Goal: Task Accomplishment & Management: Complete application form

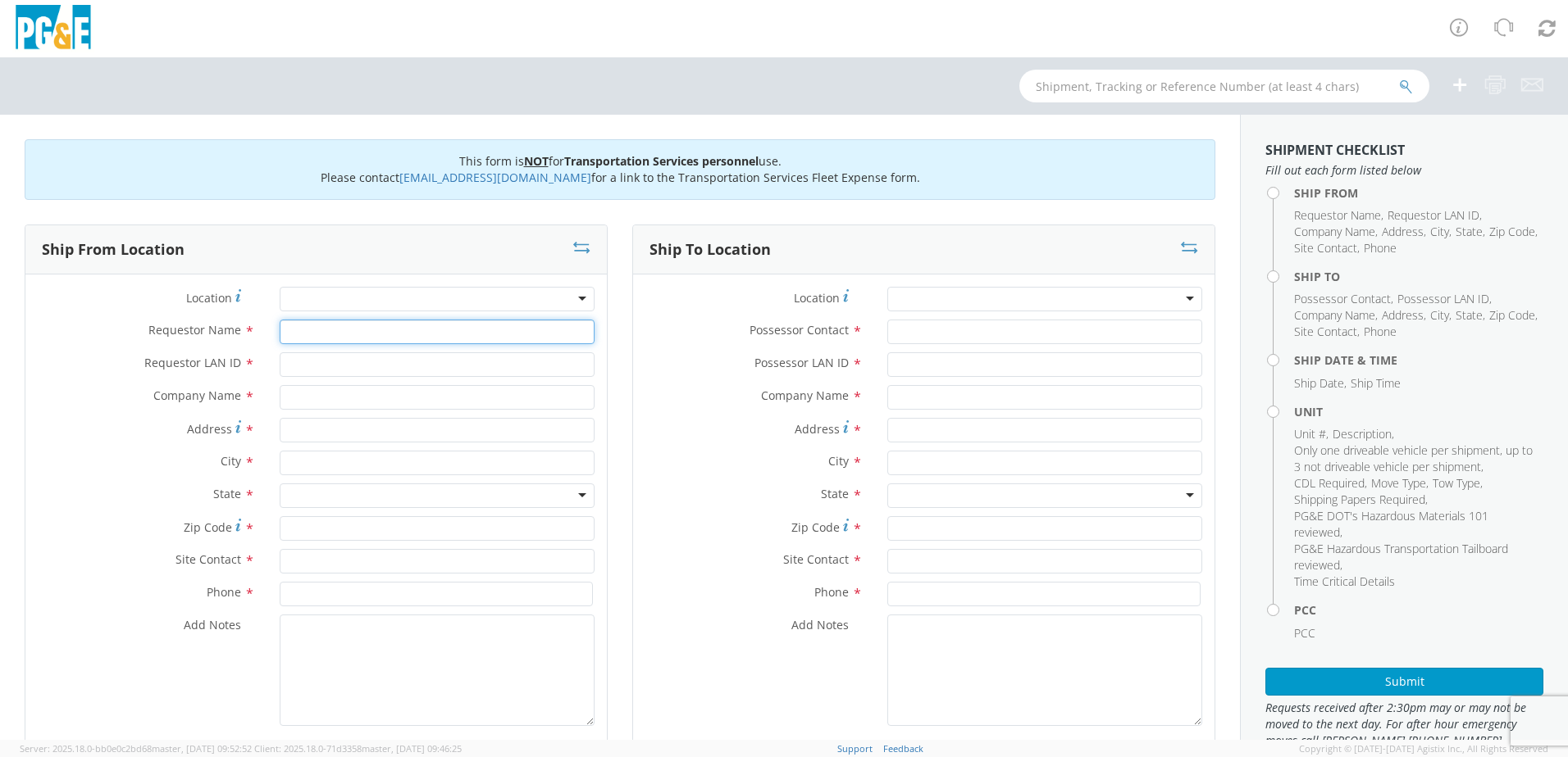
click at [291, 328] on input "Requestor Name *" at bounding box center [436, 331] width 314 height 25
type input "[PERSON_NAME]"
click at [312, 365] on input "Requestor LAN ID *" at bounding box center [436, 365] width 314 height 25
type input "ILM9"
click at [308, 391] on input "text" at bounding box center [436, 397] width 314 height 25
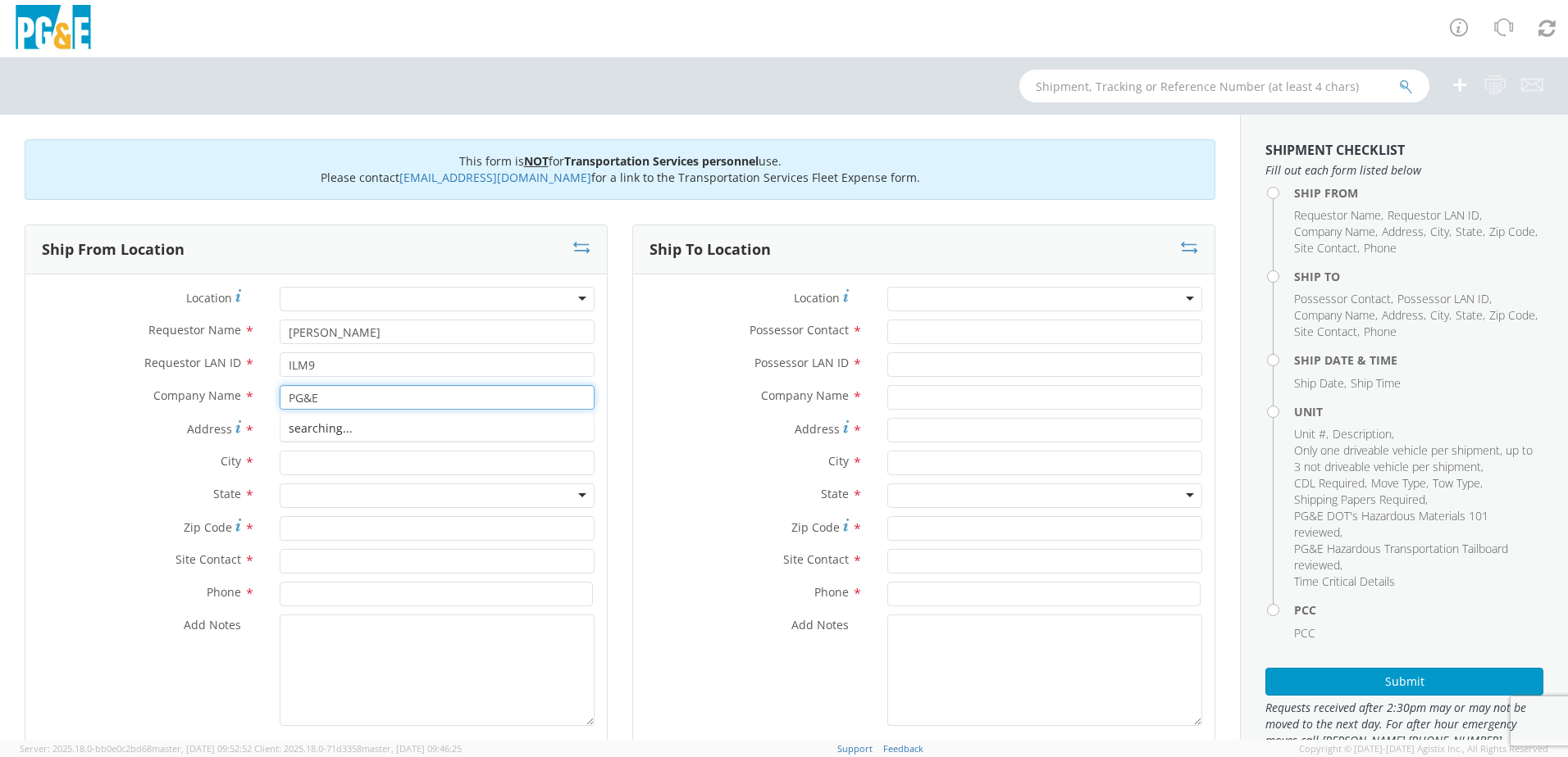
type input "PG&E"
click at [99, 392] on label "Company Name *" at bounding box center [147, 396] width 242 height 21
click at [297, 431] on input "Address *" at bounding box center [436, 430] width 314 height 25
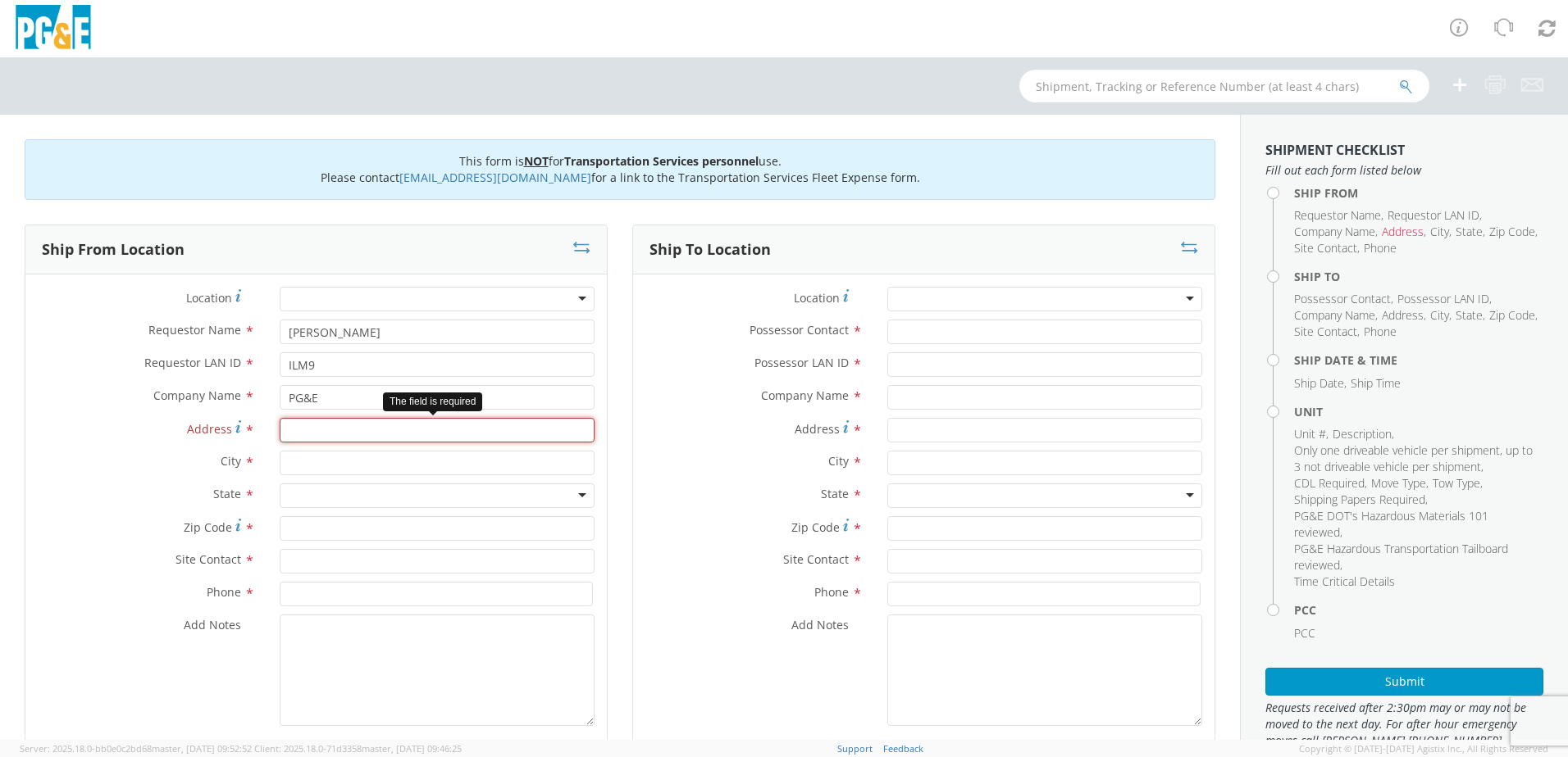
paste input "[STREET_ADDRESS][PERSON_NAME]"
type input "[STREET_ADDRESS][PERSON_NAME]"
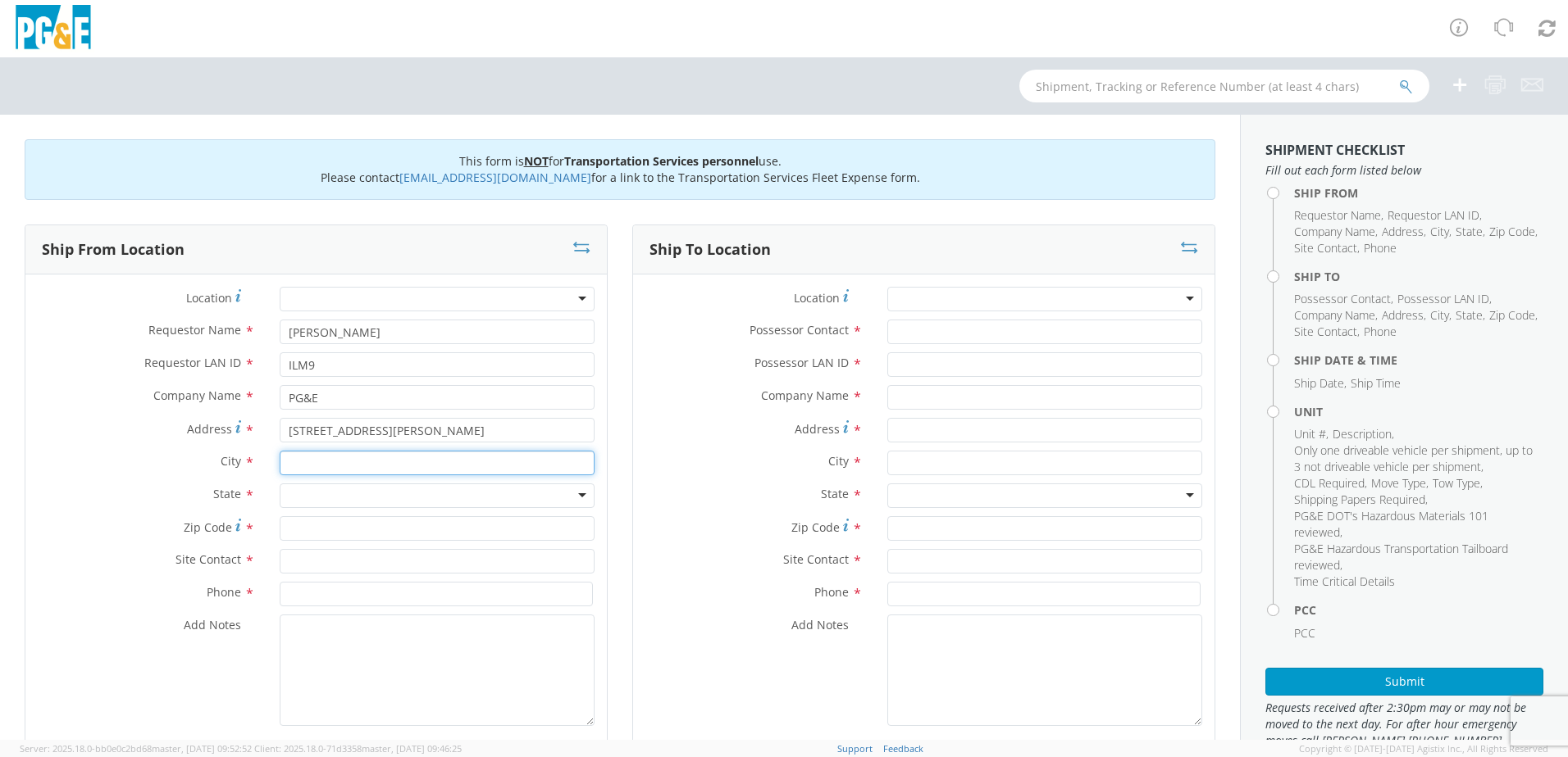
click at [314, 468] on input "text" at bounding box center [436, 462] width 314 height 25
type input "Livermore"
click at [202, 456] on label "City *" at bounding box center [147, 461] width 242 height 21
click at [320, 506] on div "State * [US_STATE] [US_STATE] [US_STATE] [US_STATE] Armed Forces Americas Armed…" at bounding box center [316, 500] width 582 height 33
click at [319, 502] on div at bounding box center [436, 496] width 314 height 25
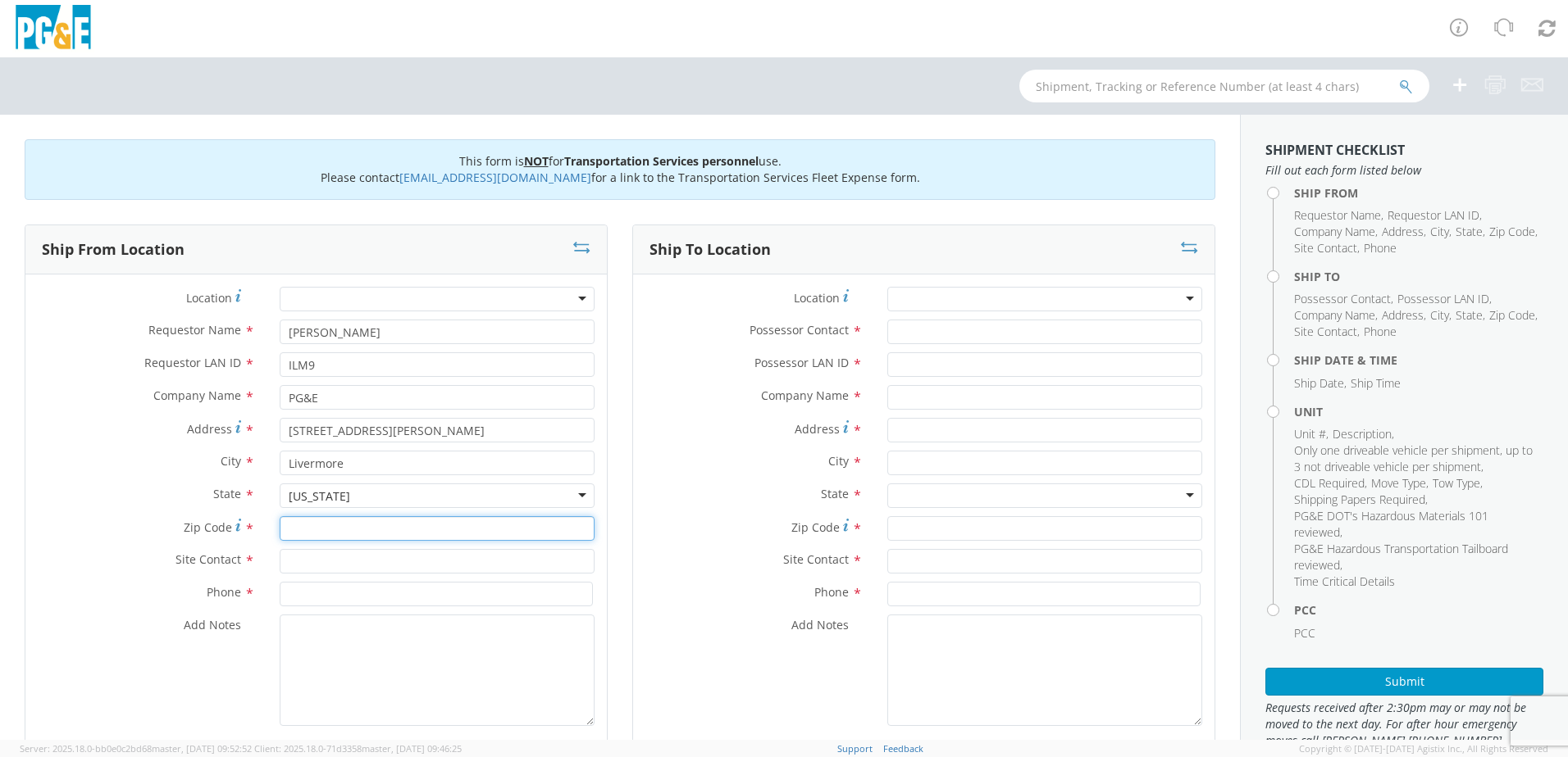
click at [302, 539] on input "Zip Code *" at bounding box center [436, 528] width 314 height 25
type input "94551"
click at [305, 561] on input "text" at bounding box center [436, 561] width 314 height 25
type input "[PERSON_NAME]"
click at [200, 545] on div "Zip Code * 94551" at bounding box center [316, 533] width 582 height 33
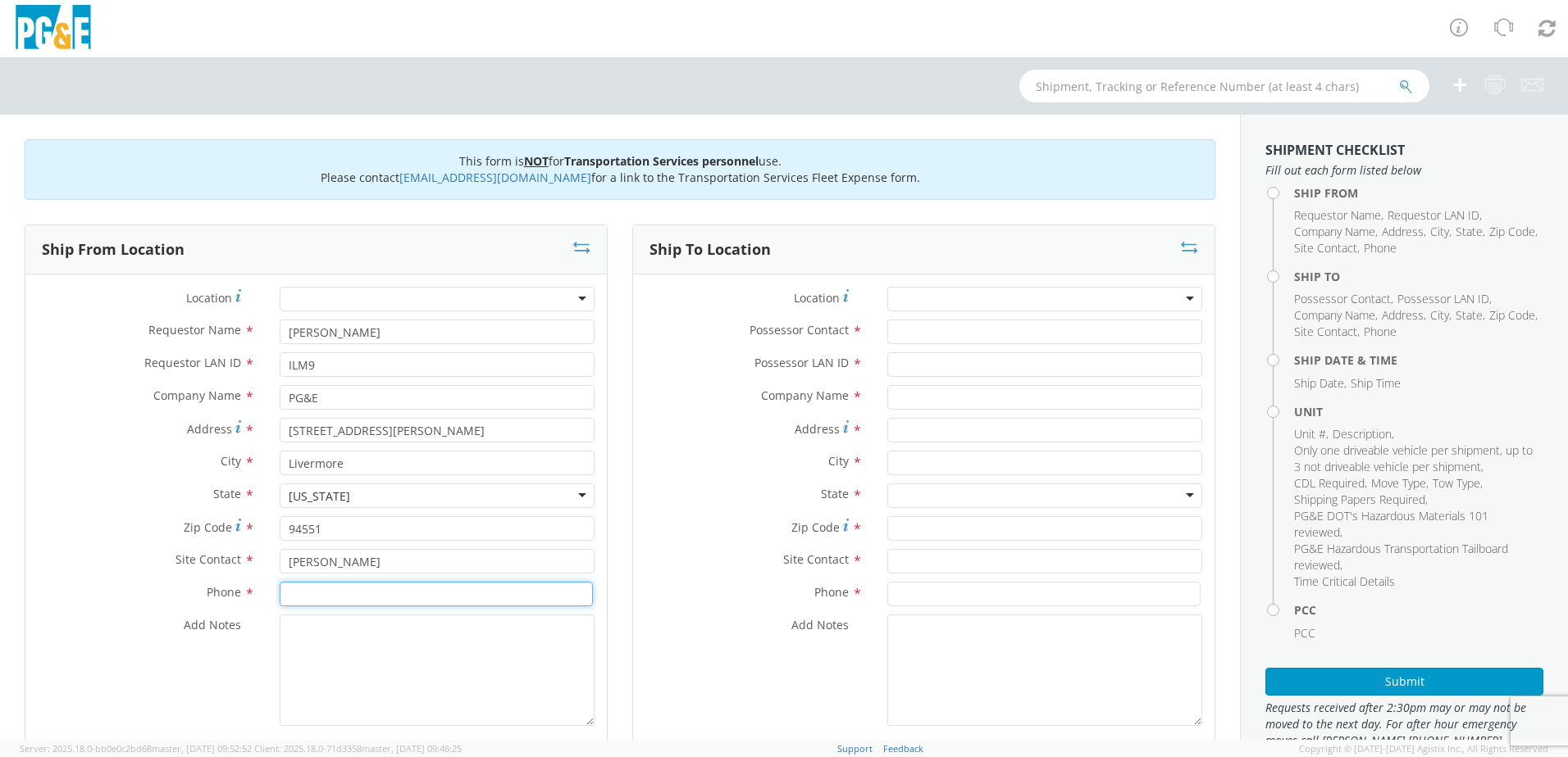
click at [303, 594] on input at bounding box center [436, 593] width 314 height 25
type input "[PHONE_NUMBER]"
click at [912, 330] on input "Possessor Contact *" at bounding box center [1044, 331] width 314 height 25
type input "[PERSON_NAME]"
click at [771, 376] on div "Possessor LAN ID *" at bounding box center [924, 365] width 582 height 25
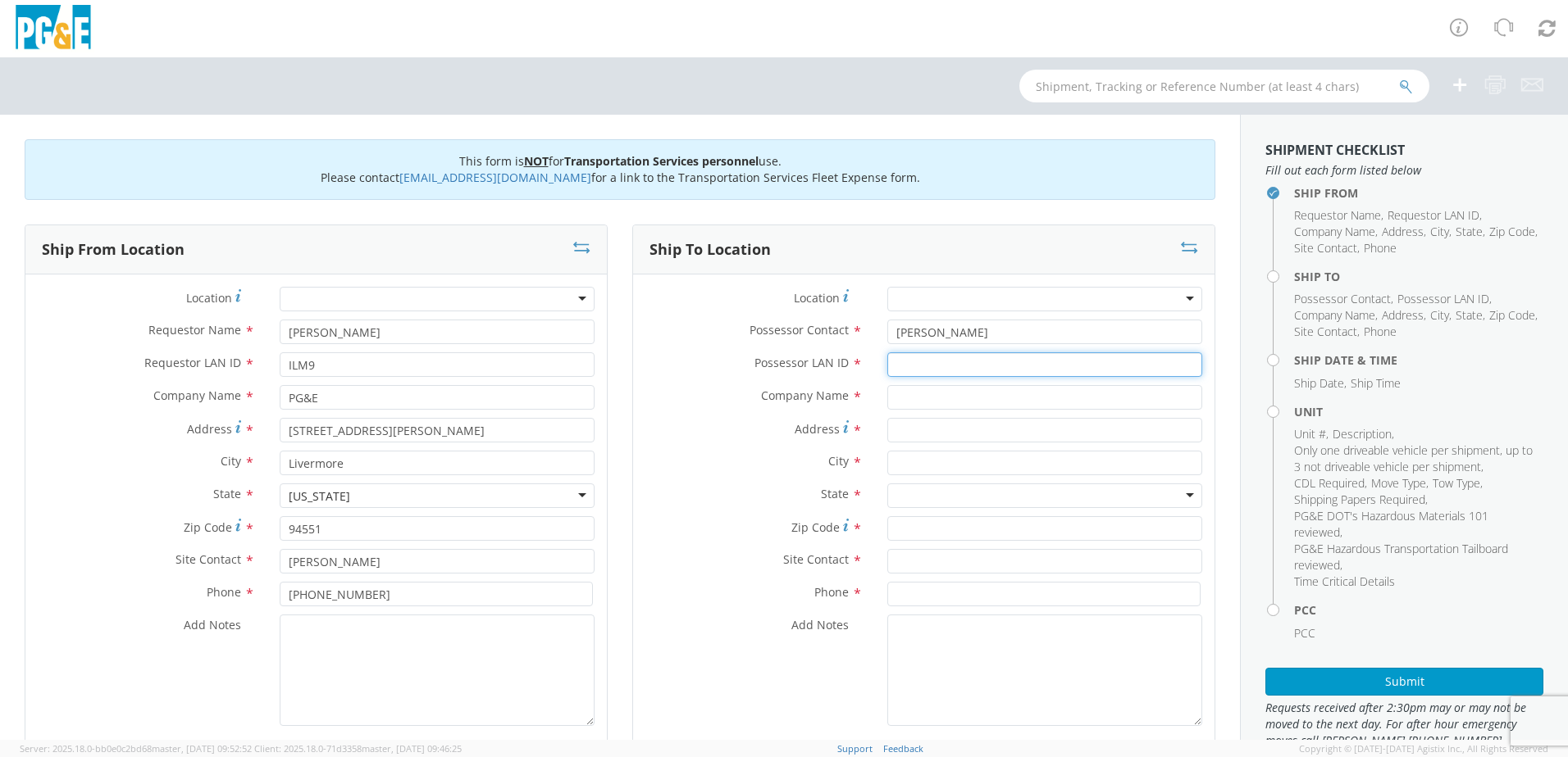
click at [888, 365] on input "Possessor LAN ID *" at bounding box center [1044, 365] width 314 height 25
type input "M6HB"
click at [945, 393] on input "text" at bounding box center [1044, 397] width 314 height 25
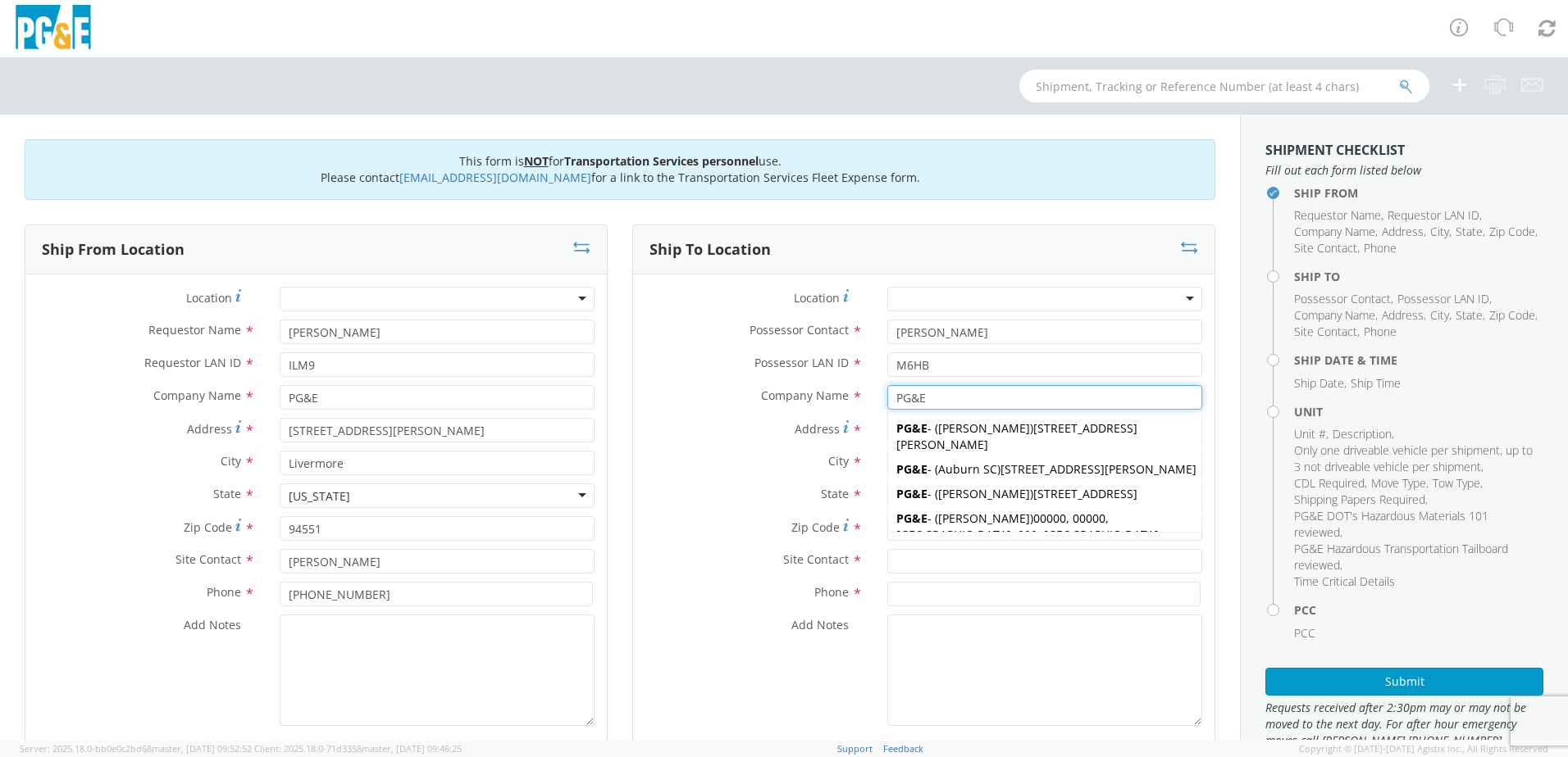
type input "PG&E"
click at [693, 389] on label "Company Name *" at bounding box center [754, 396] width 242 height 21
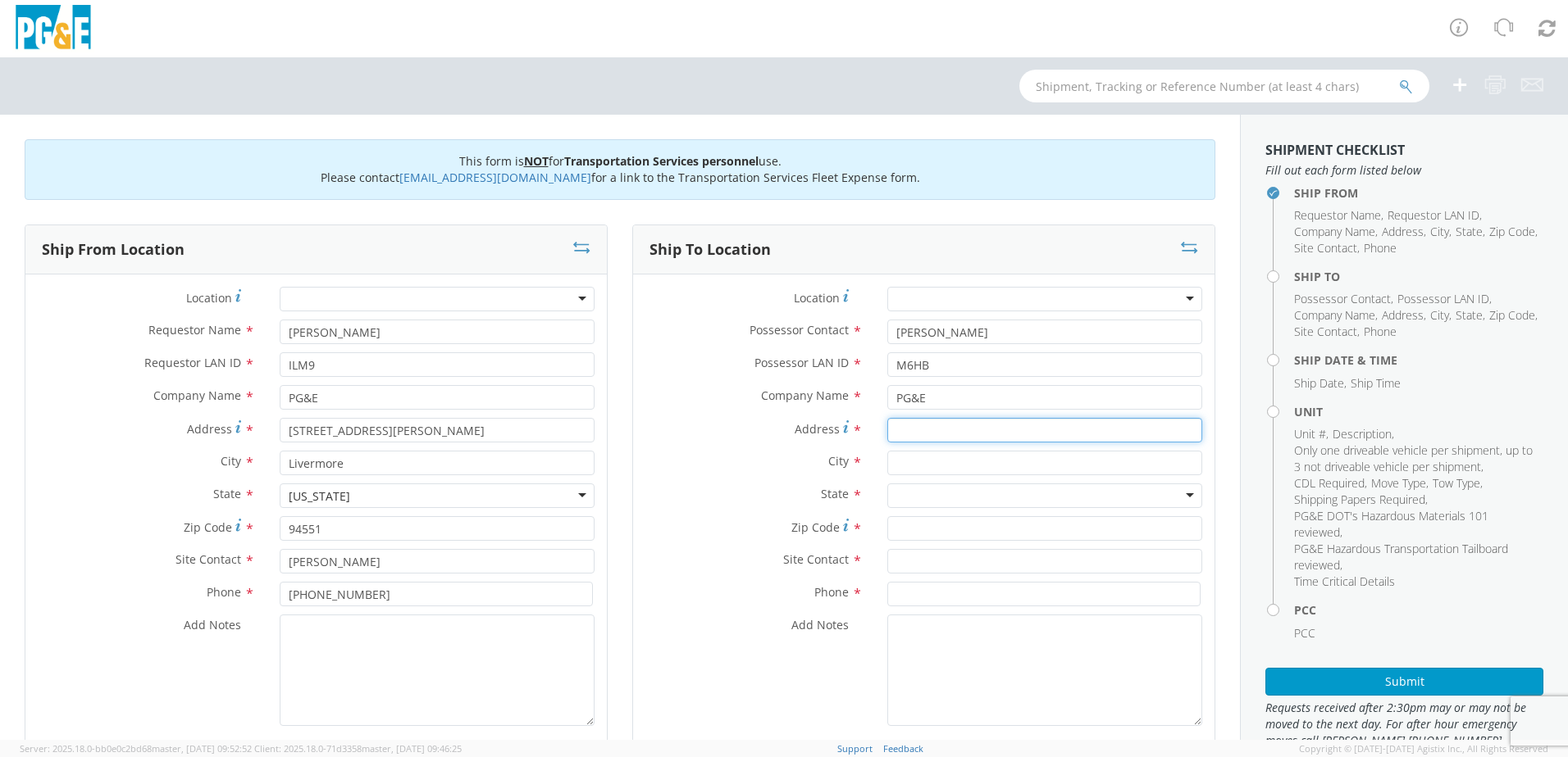
click at [932, 431] on input "Address *" at bounding box center [1044, 430] width 314 height 25
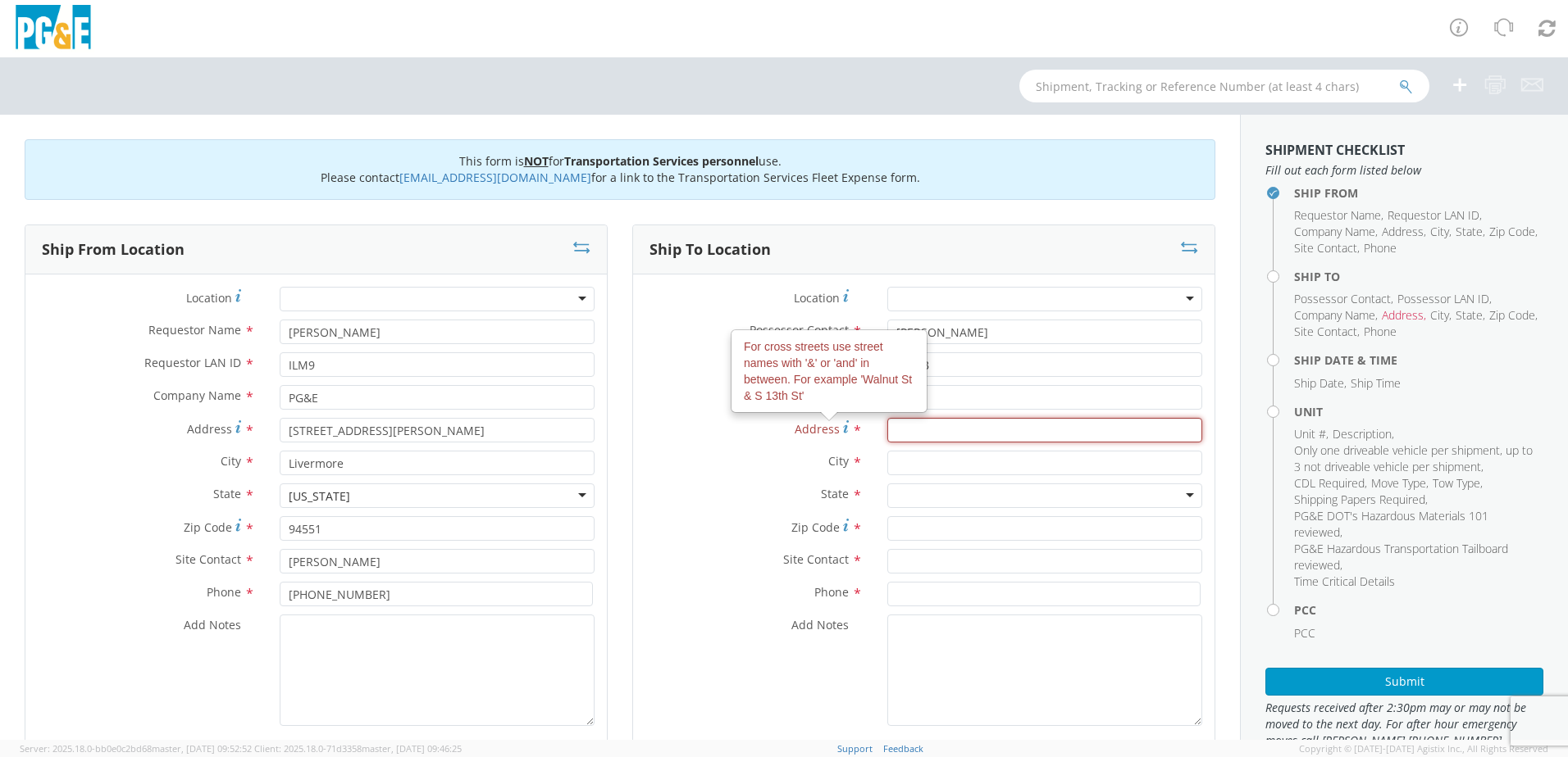
click at [909, 432] on input "Address For cross streets use street names with '&' or 'and' in between. For ex…" at bounding box center [1044, 430] width 314 height 25
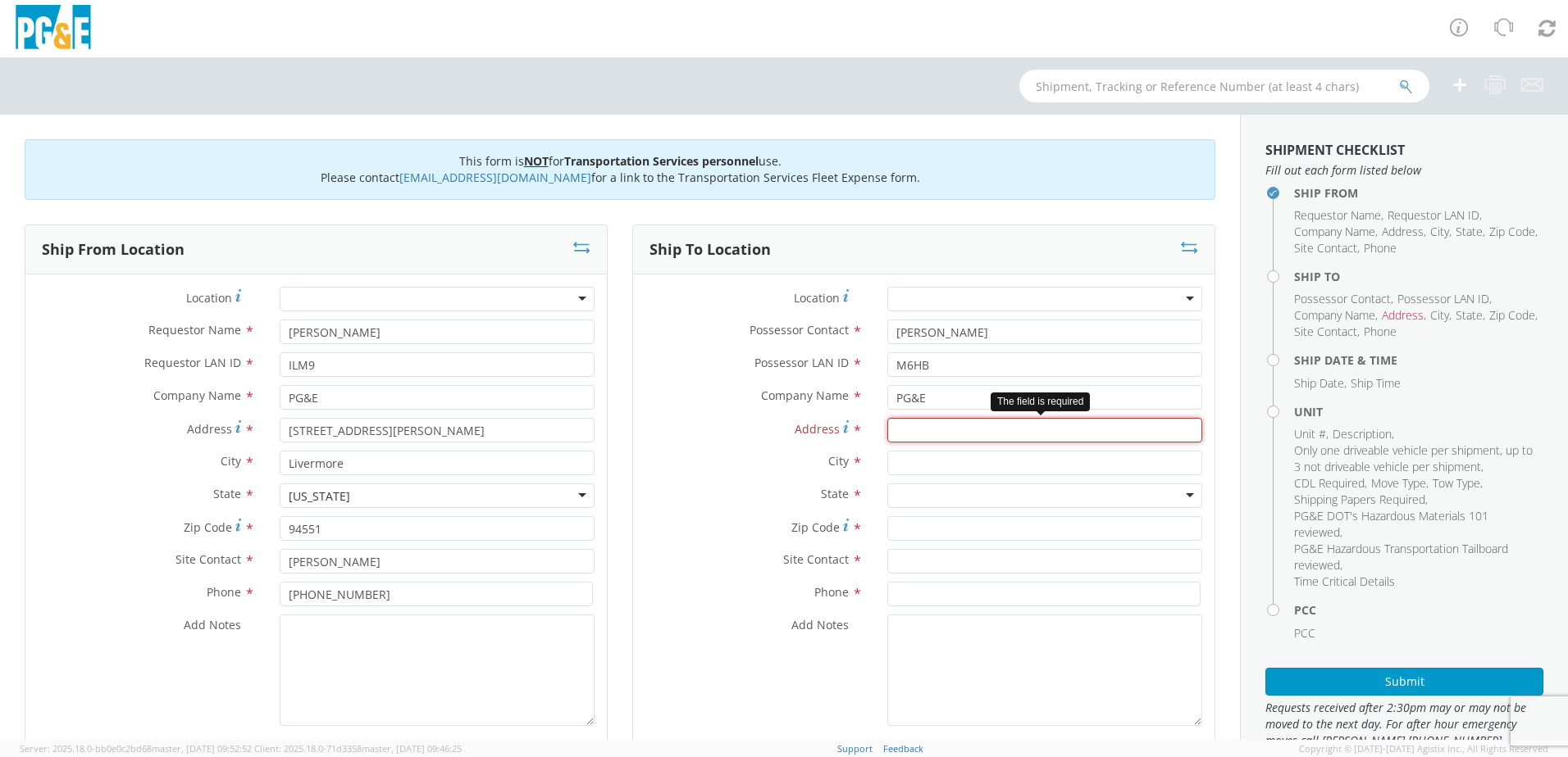
paste input "[STREET_ADDRESS][PERSON_NAME]"
type input "[STREET_ADDRESS][PERSON_NAME]"
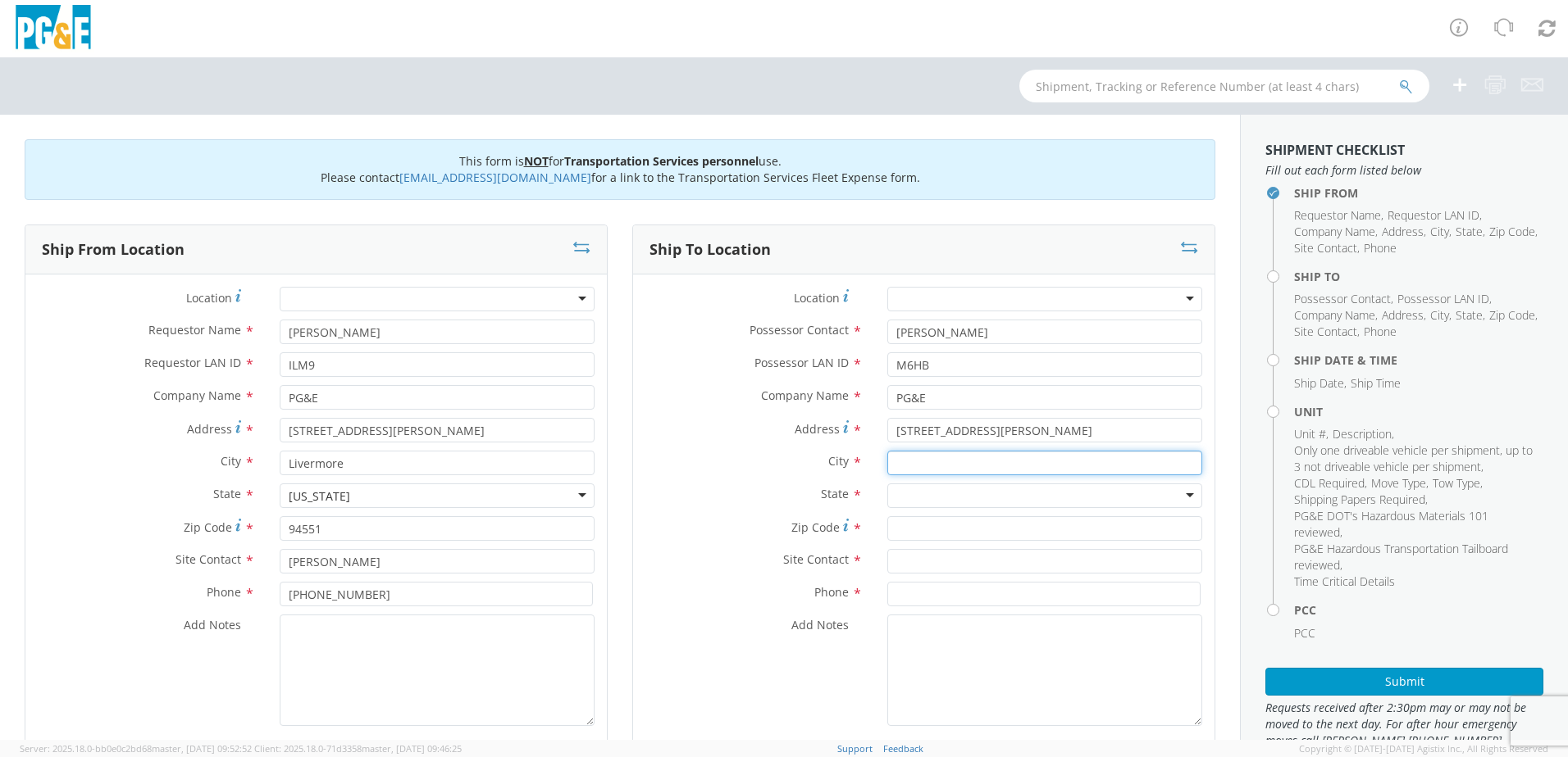
click at [907, 462] on input "text" at bounding box center [1044, 462] width 314 height 25
type input "Pleasanton"
click at [593, 514] on div "State * [US_STATE] [US_STATE] [US_STATE] [US_STATE] [US_STATE] [US_STATE] Armed…" at bounding box center [316, 500] width 582 height 33
click at [937, 488] on div at bounding box center [1044, 496] width 314 height 25
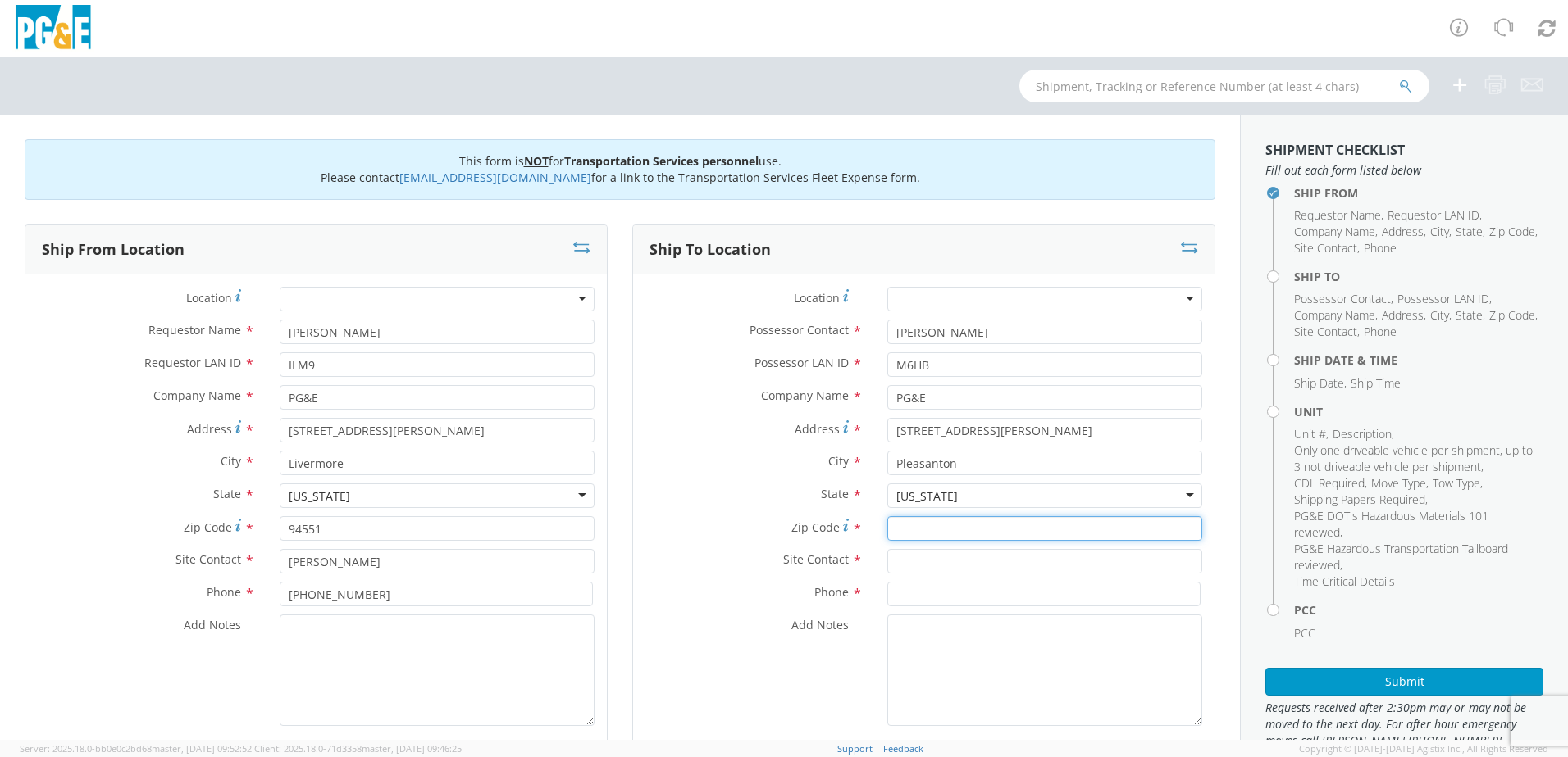
click at [900, 528] on input "Zip Code *" at bounding box center [1044, 528] width 314 height 25
type input "94566"
click at [901, 564] on input "text" at bounding box center [1044, 561] width 314 height 25
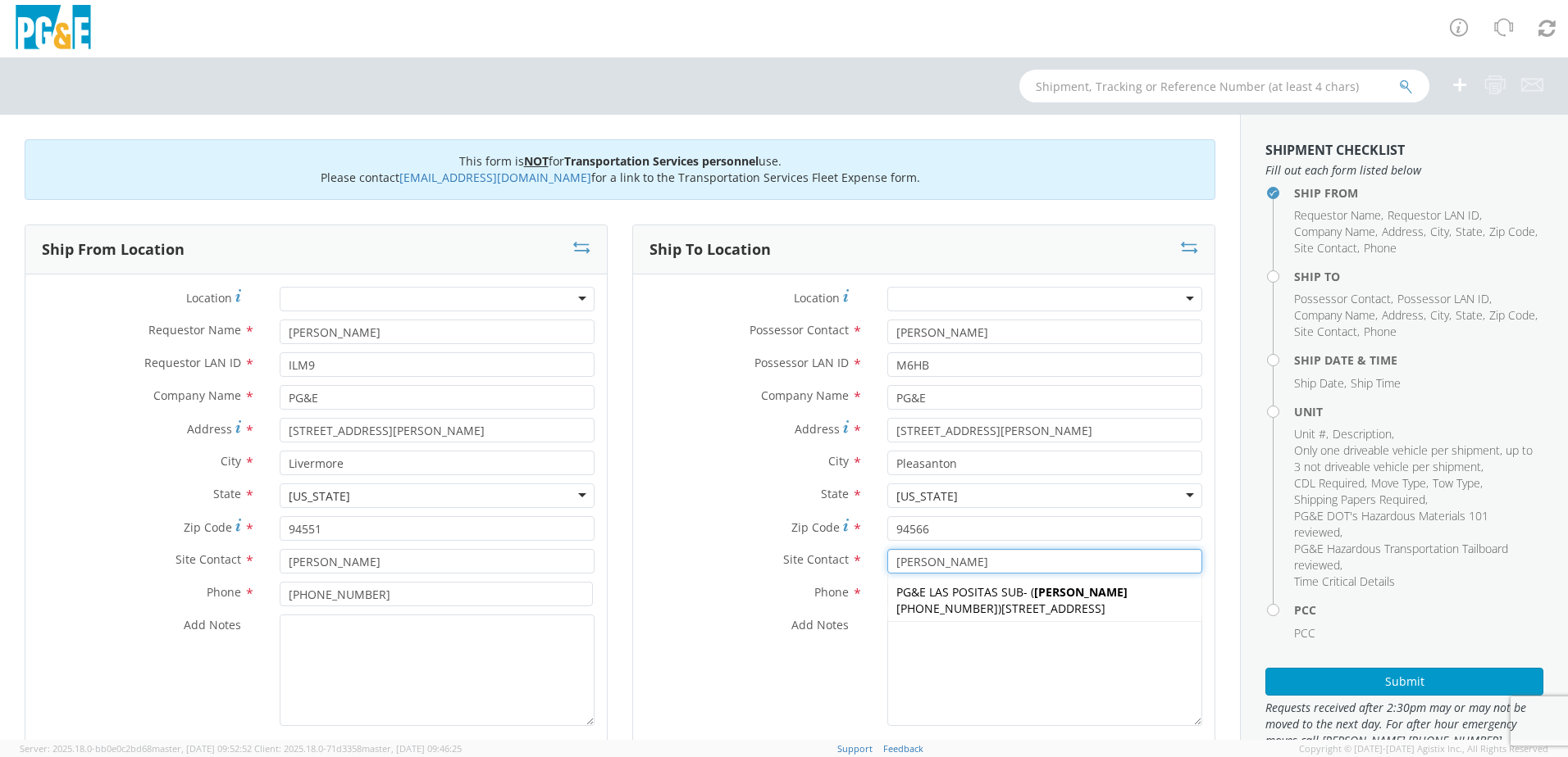
type input "[PERSON_NAME]"
click at [709, 608] on div "Phone *" at bounding box center [924, 598] width 582 height 33
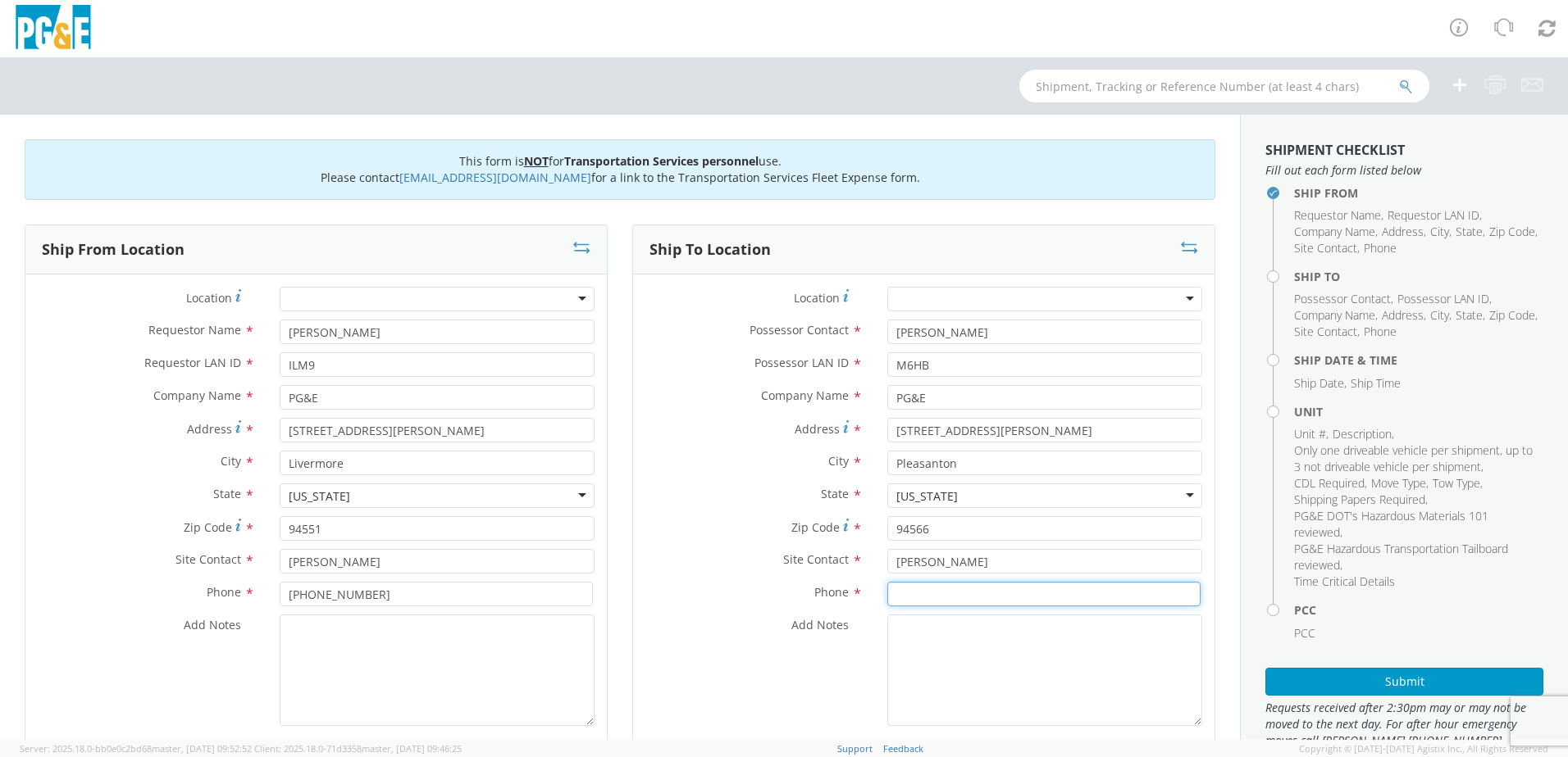
click at [908, 592] on input at bounding box center [1044, 593] width 314 height 25
type input "[PHONE_NUMBER]"
click at [937, 653] on textarea "Add Notes *" at bounding box center [1044, 671] width 314 height 111
click at [307, 692] on textarea "Add Notes *" at bounding box center [436, 671] width 314 height 111
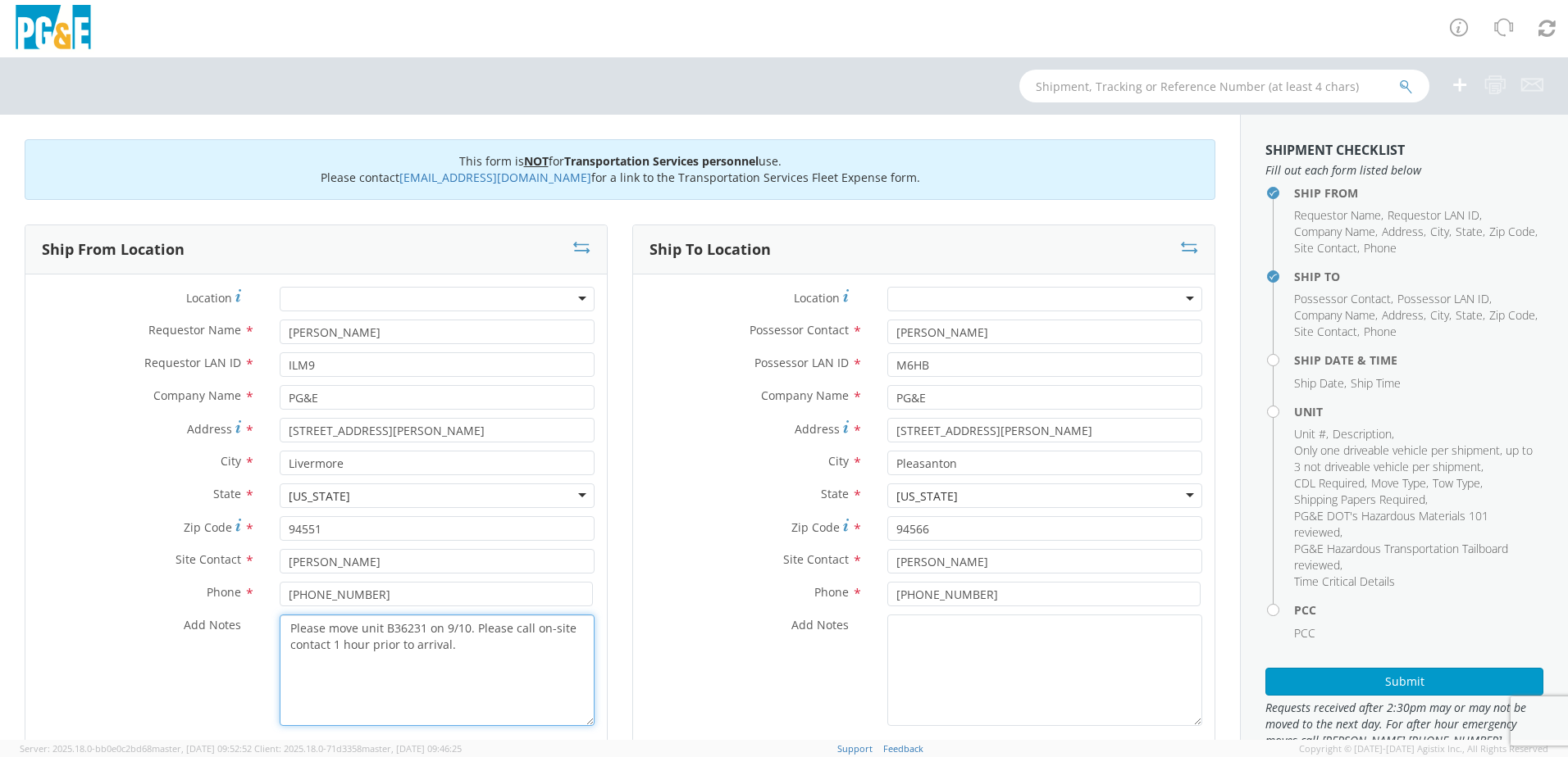
drag, startPoint x: 517, startPoint y: 647, endPoint x: 279, endPoint y: 620, distance: 239.5
click at [279, 620] on textarea "Please move unit B36231 on 9/10. Please call on-site contact 1 hour prior to ar…" at bounding box center [436, 671] width 314 height 111
drag, startPoint x: 324, startPoint y: 635, endPoint x: 435, endPoint y: 644, distance: 111.4
click at [435, 644] on textarea "Please move unit B36231 on 9/10. Please call on-site contact 1 hour prior to ar…" at bounding box center [436, 671] width 314 height 111
click at [464, 626] on textarea "Please move unit B36231 on 9/10. Please call on-site contact 1 hour prior to ar…" at bounding box center [436, 671] width 314 height 111
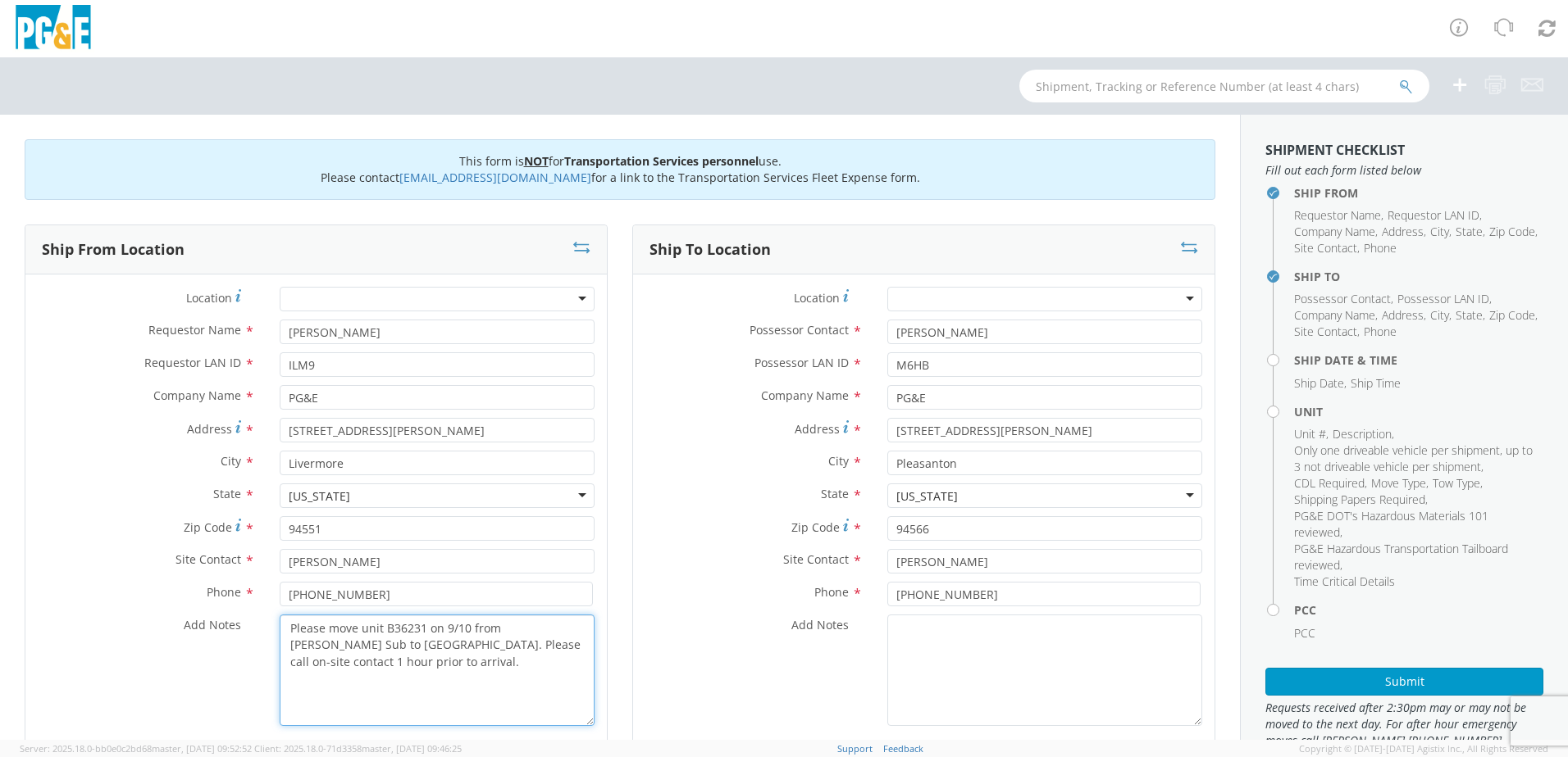
drag, startPoint x: 467, startPoint y: 628, endPoint x: 428, endPoint y: 629, distance: 39.0
click at [428, 629] on textarea "Please move unit B36231 on 9/10 from [PERSON_NAME] Sub to [GEOGRAPHIC_DATA]. Pl…" at bounding box center [436, 671] width 314 height 111
click at [358, 648] on textarea "Please move unit B36231 from [PERSON_NAME] Sub to [GEOGRAPHIC_DATA]. Please cal…" at bounding box center [436, 671] width 314 height 111
click at [470, 665] on textarea "Please move unit B36231 from [PERSON_NAME] Sub to Vineyard Sub on 9/10. Please …" at bounding box center [436, 671] width 314 height 111
drag, startPoint x: 470, startPoint y: 665, endPoint x: 222, endPoint y: 614, distance: 253.2
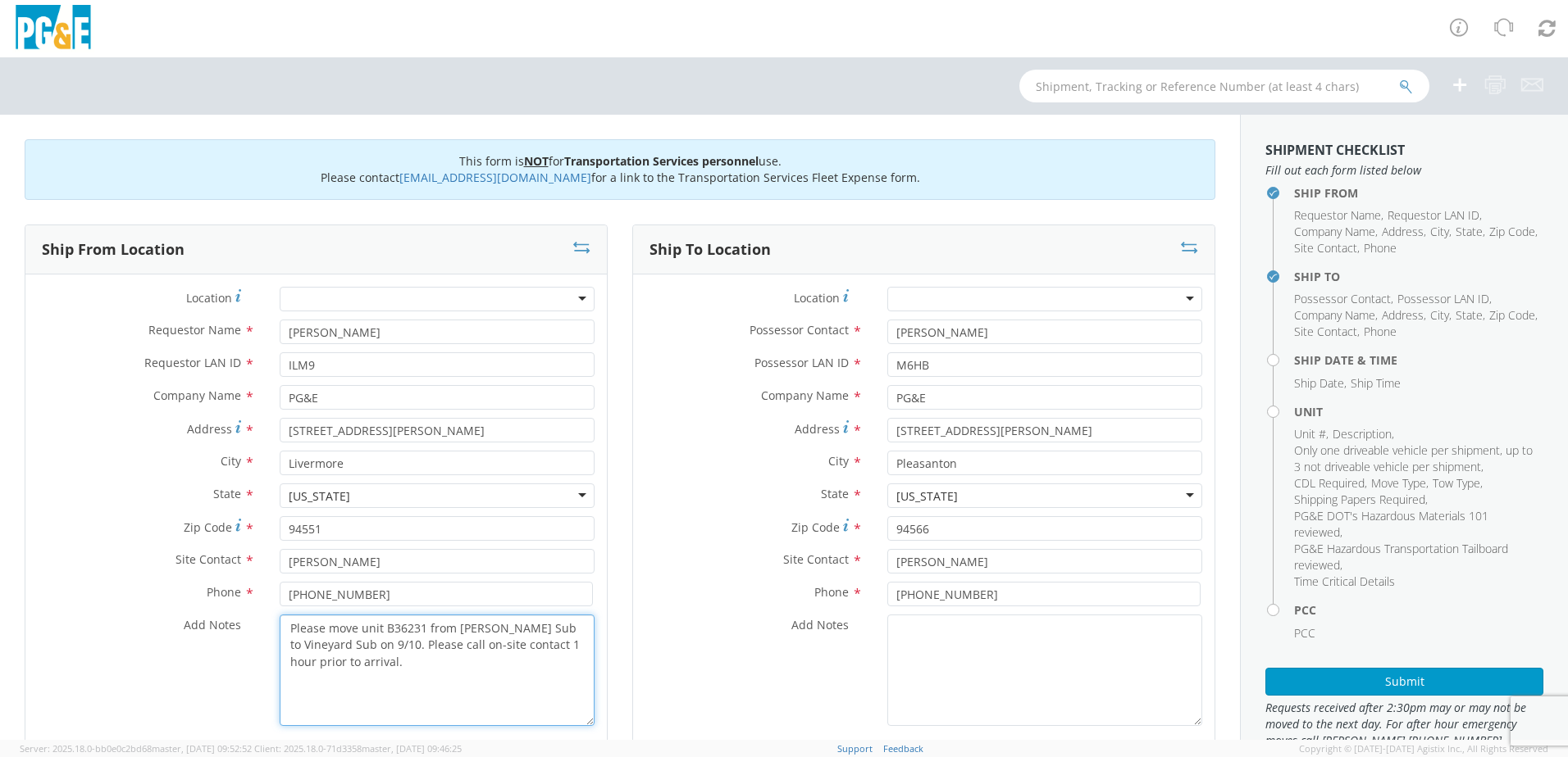
click at [222, 614] on div "Location * (OBSOLETE) [PERSON_NAME] SC - GC TRAILER (OBSOLETE) [GEOGRAPHIC_DATA…" at bounding box center [316, 510] width 582 height 448
type textarea "Please move unit B36231 from [PERSON_NAME] Sub to Vineyard Sub on 9/10. Please …"
click at [991, 675] on textarea "Add Notes *" at bounding box center [1044, 671] width 314 height 111
paste textarea "Please move unit B36231 from [PERSON_NAME] Sub to Vineyard Sub on 9/10. Please …"
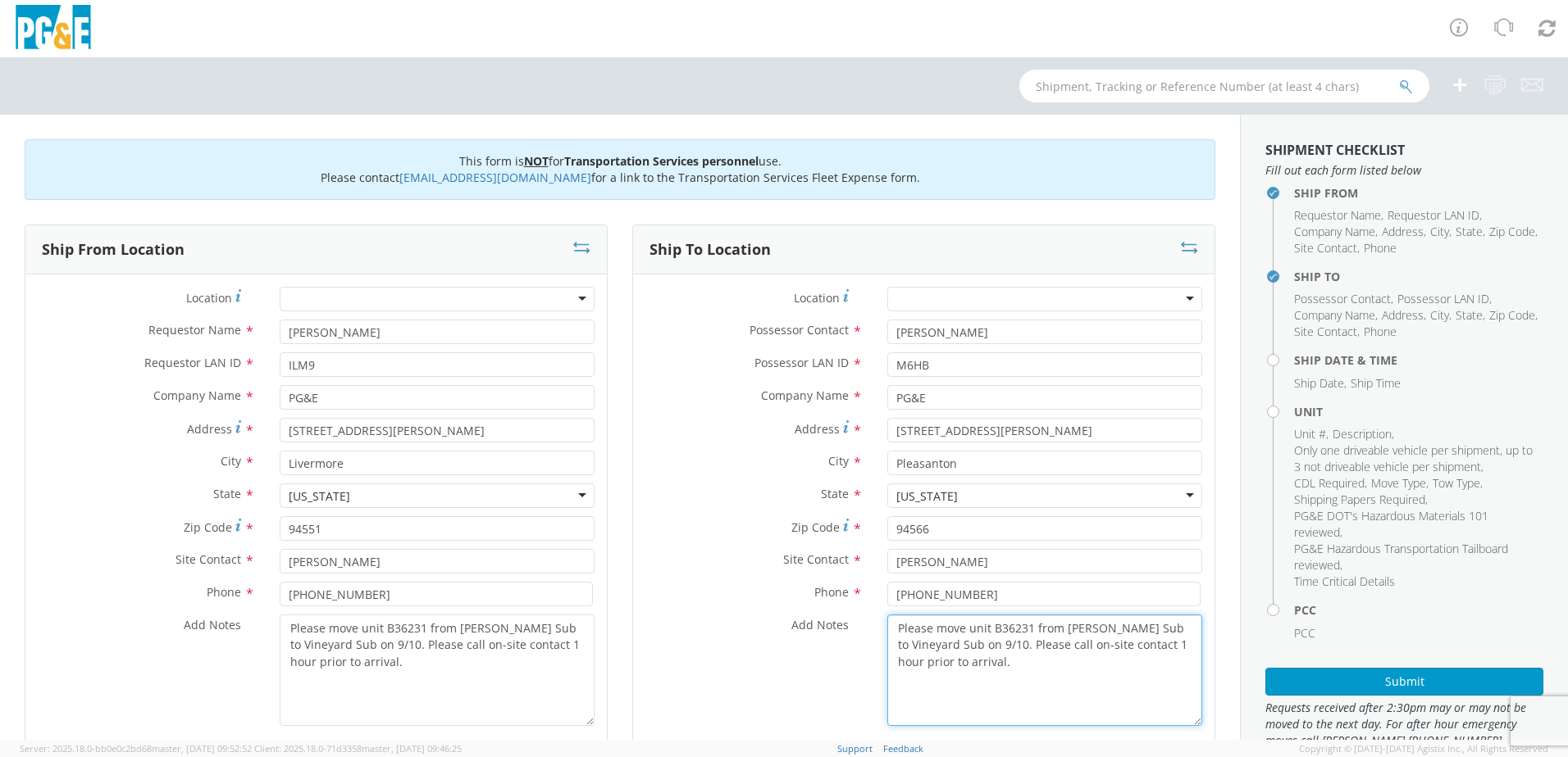
scroll to position [328, 0]
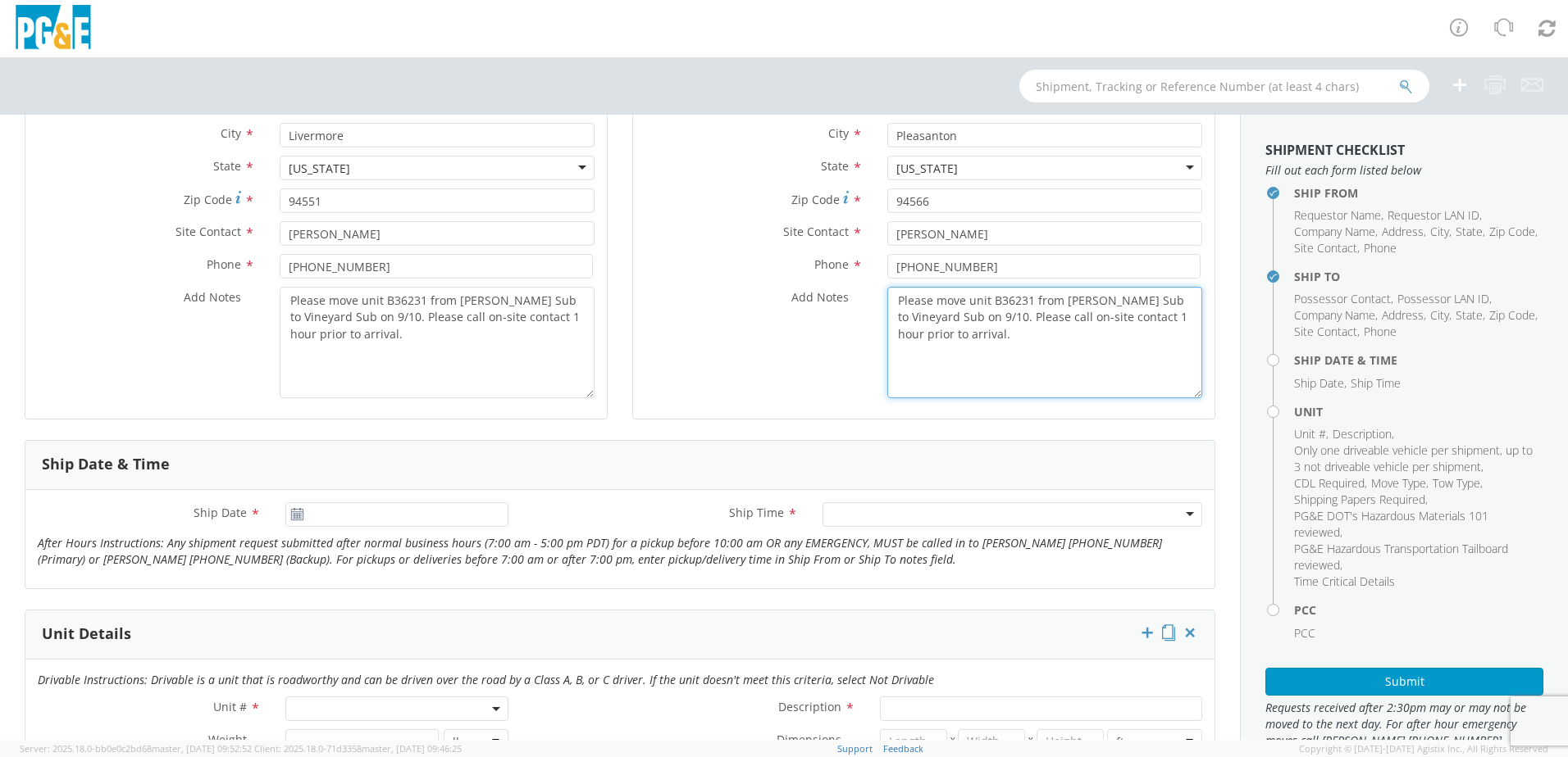
type textarea "Please move unit B36231 from [PERSON_NAME] Sub to Vineyard Sub on 9/10. Please …"
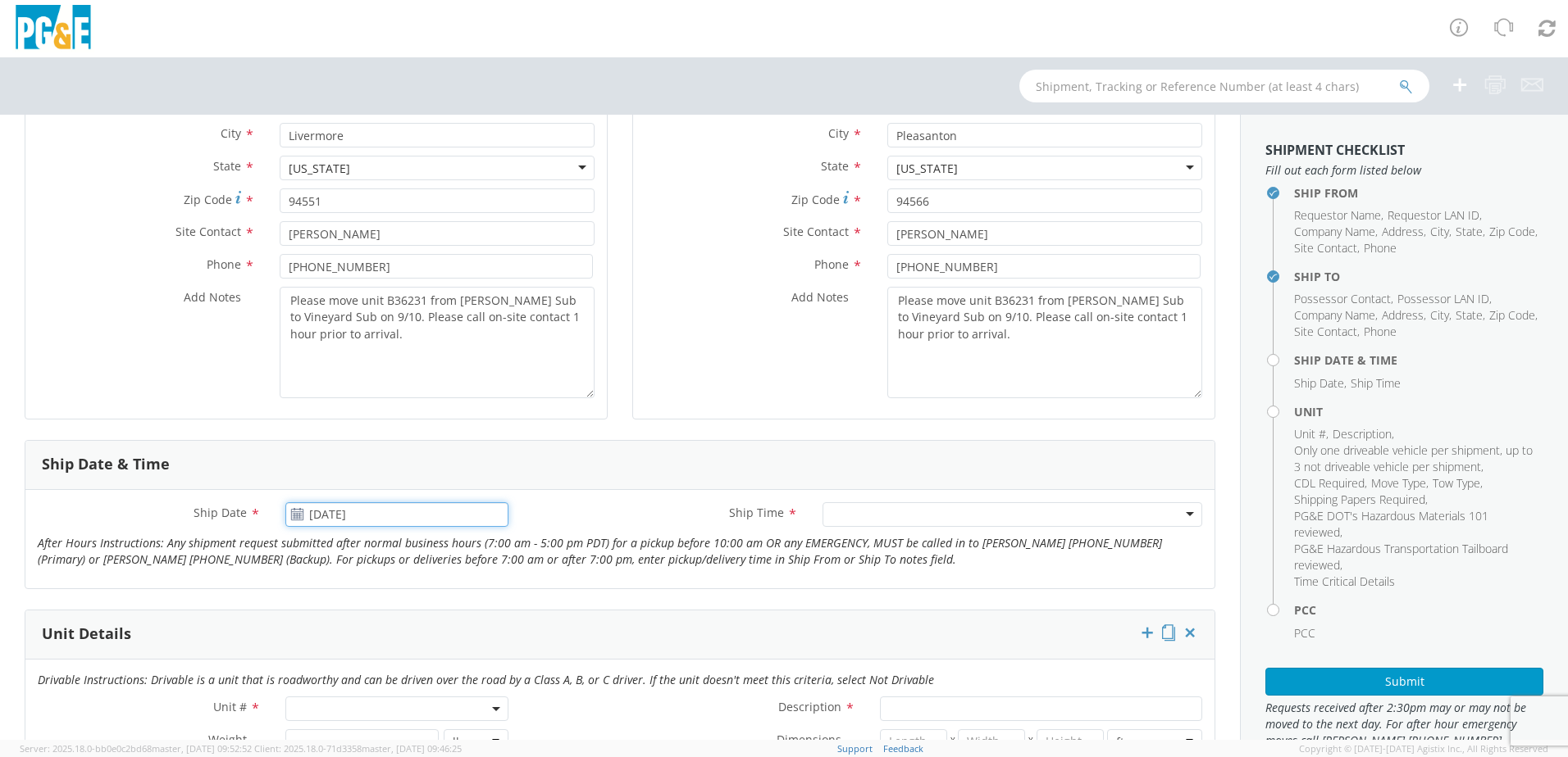
click at [351, 523] on input "[DATE]" at bounding box center [397, 515] width 223 height 25
click at [395, 391] on td "10" at bounding box center [398, 385] width 34 height 25
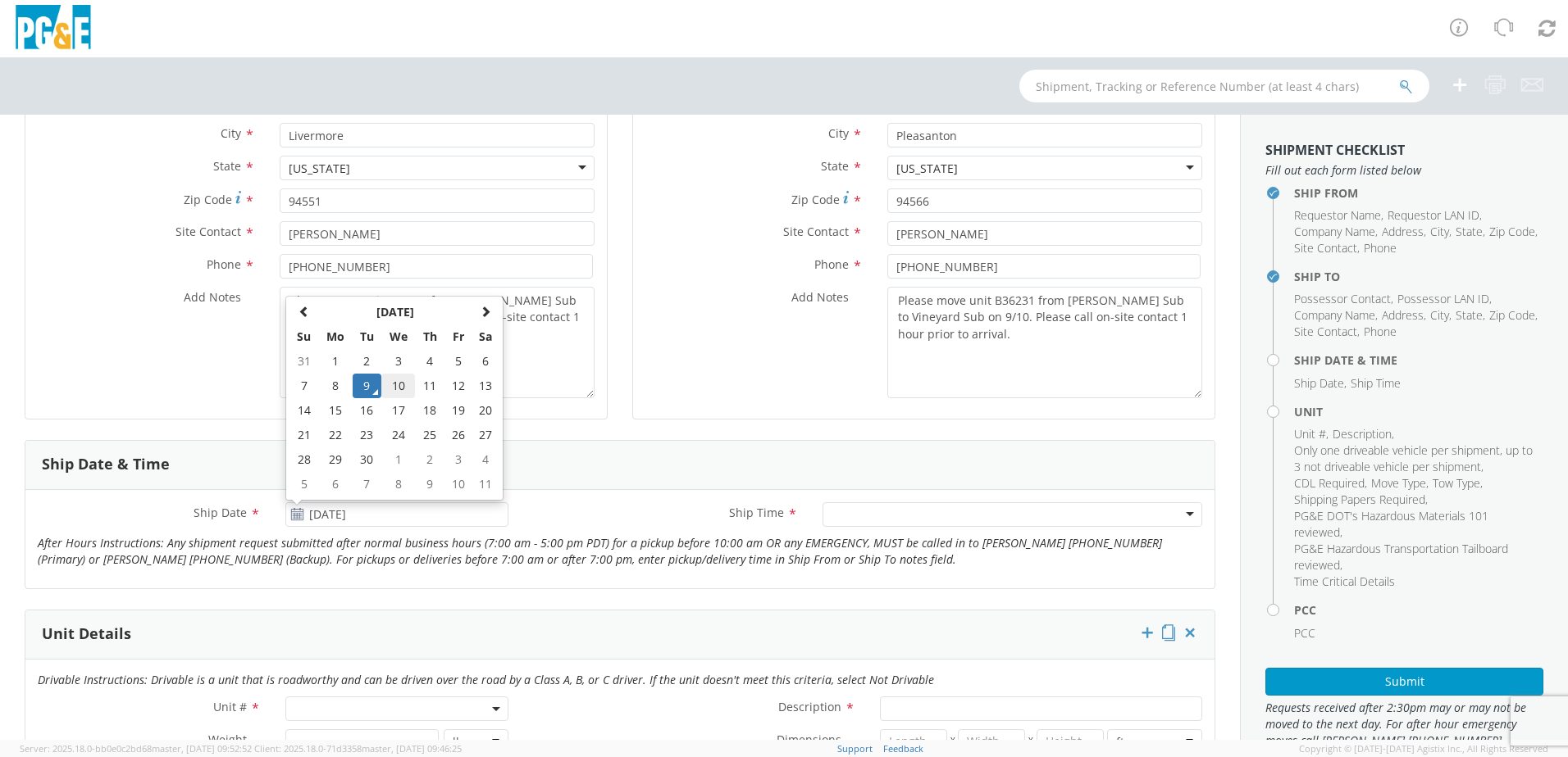
type input "[DATE]"
click at [953, 510] on div at bounding box center [1012, 515] width 380 height 25
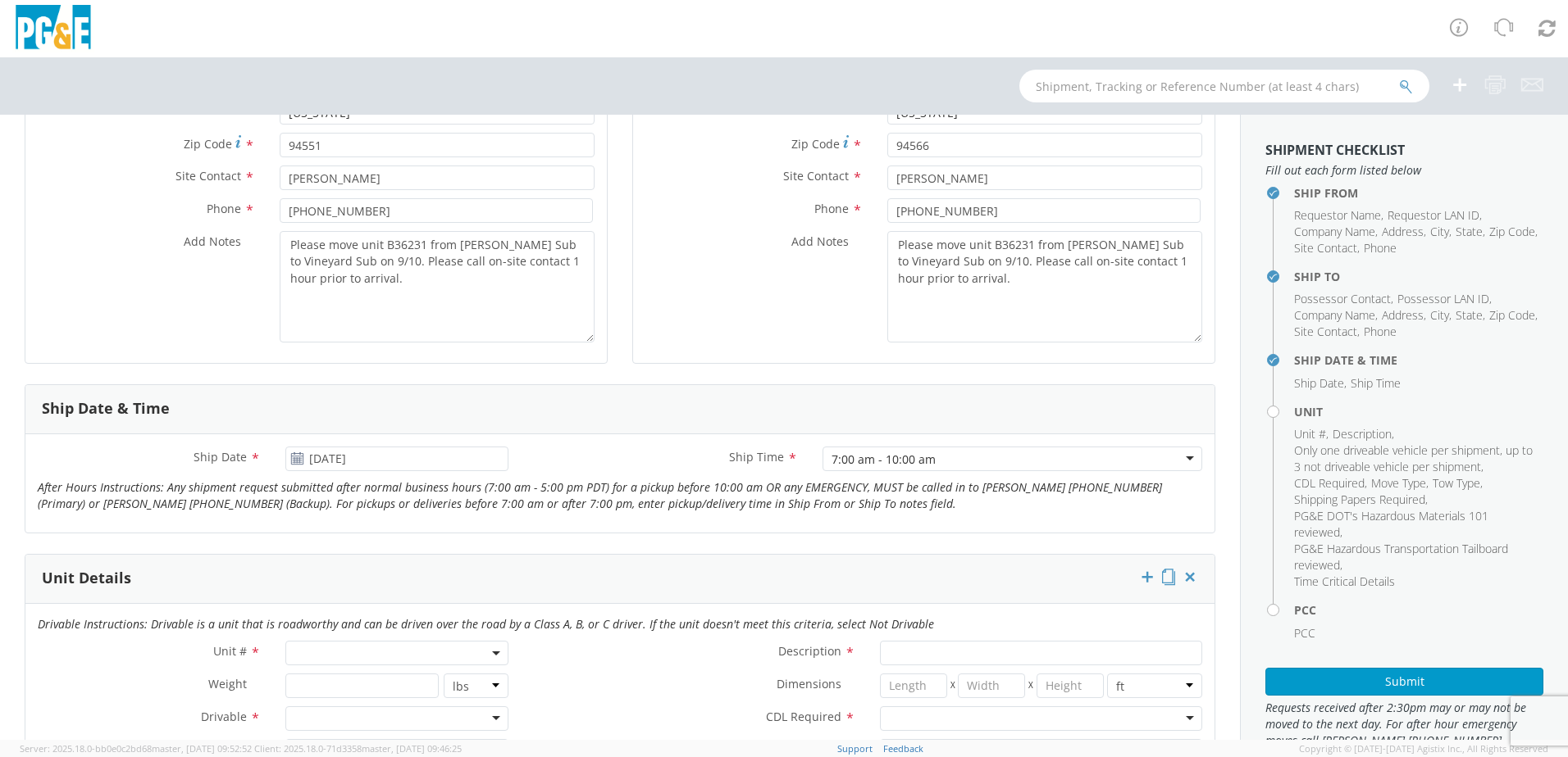
scroll to position [492, 0]
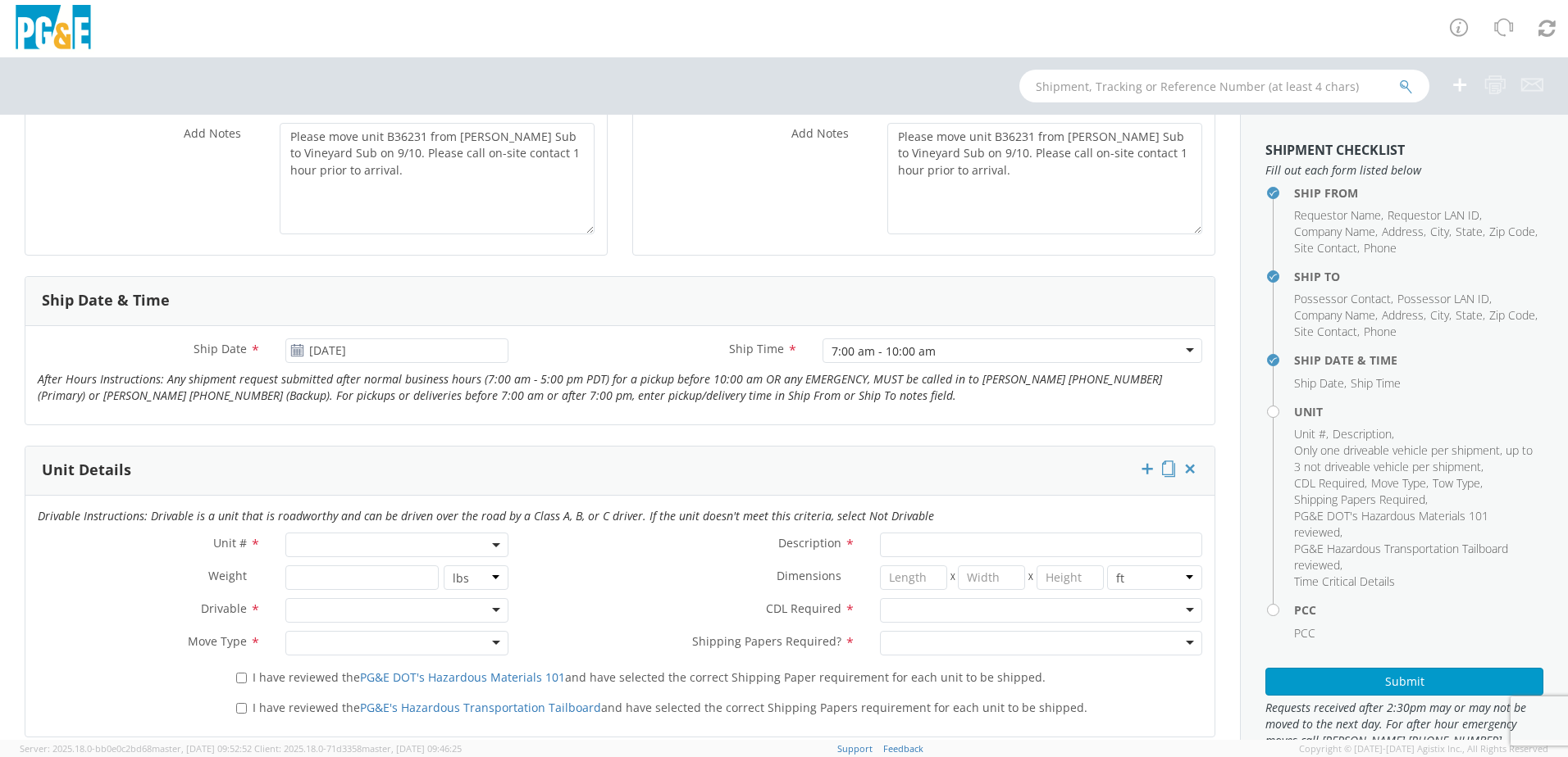
click at [476, 544] on span at bounding box center [397, 545] width 223 height 25
click at [406, 575] on input "search" at bounding box center [396, 572] width 212 height 25
type input "B36231"
type input "EQ; MATERIAL HANDLER"
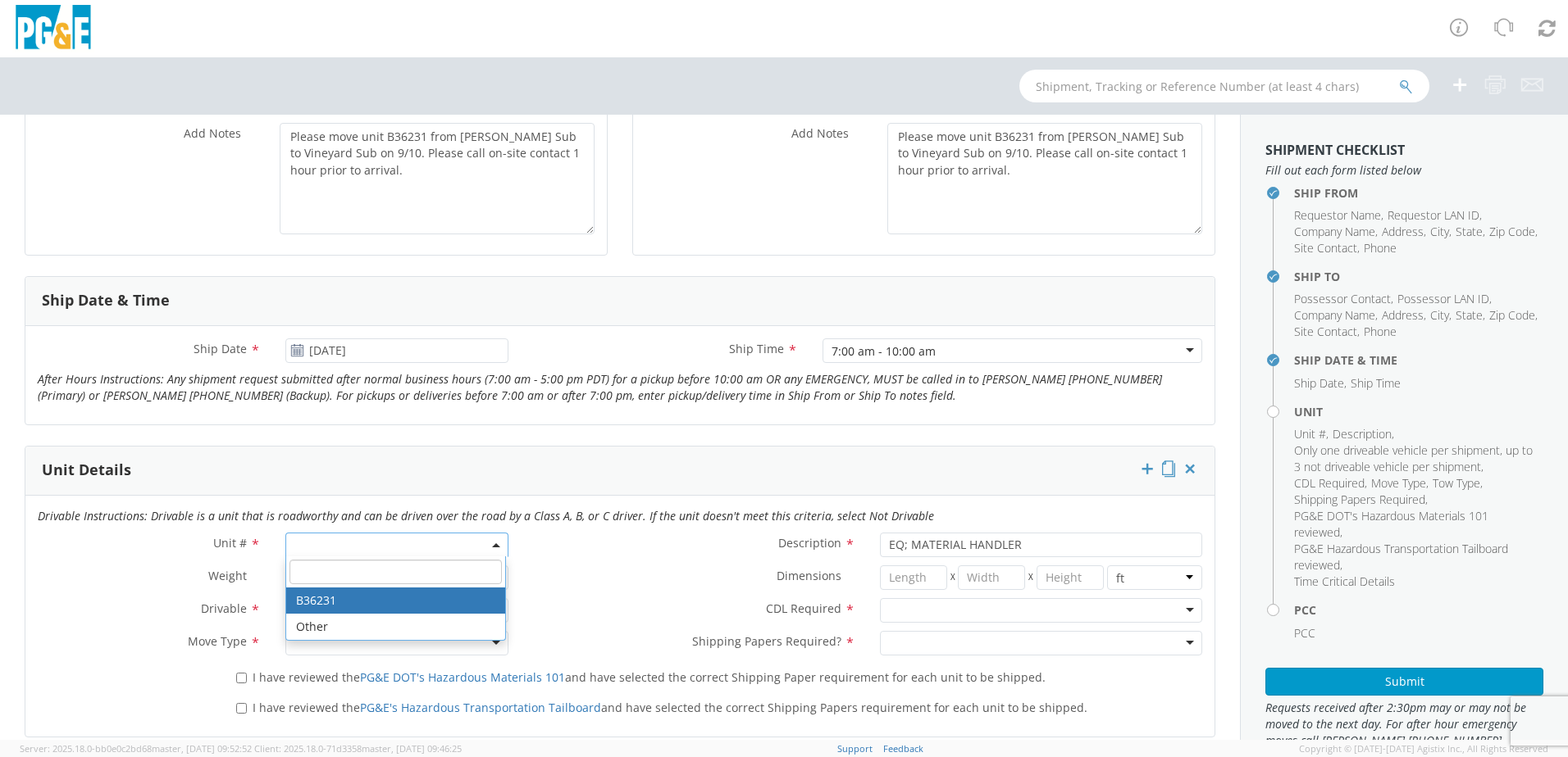
select select "B36231"
select select "? string: ?"
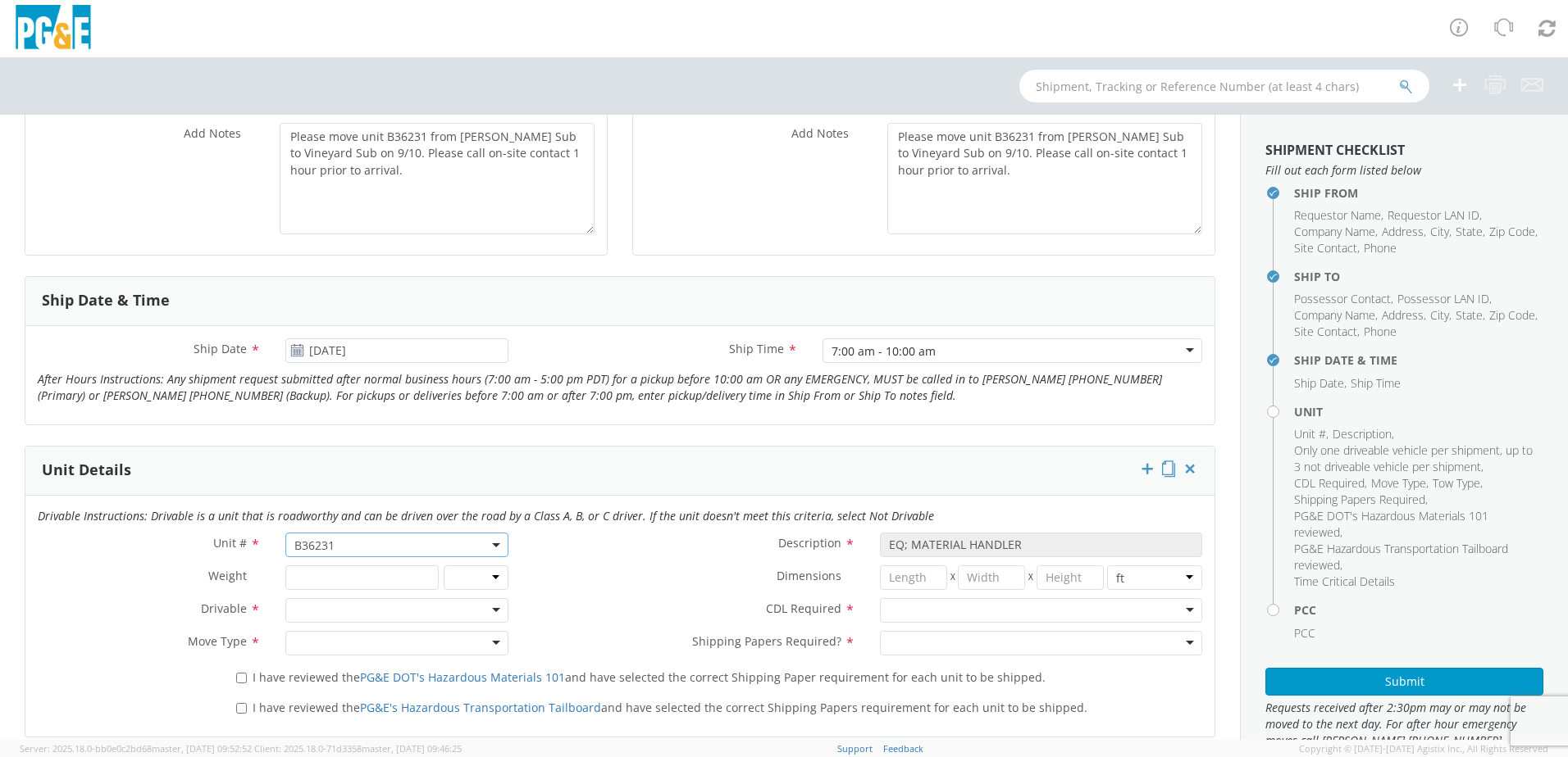
click at [910, 617] on div at bounding box center [1041, 611] width 322 height 25
click at [888, 633] on div at bounding box center [1041, 643] width 322 height 25
click at [328, 652] on div at bounding box center [397, 643] width 223 height 25
click at [314, 611] on div at bounding box center [397, 611] width 223 height 25
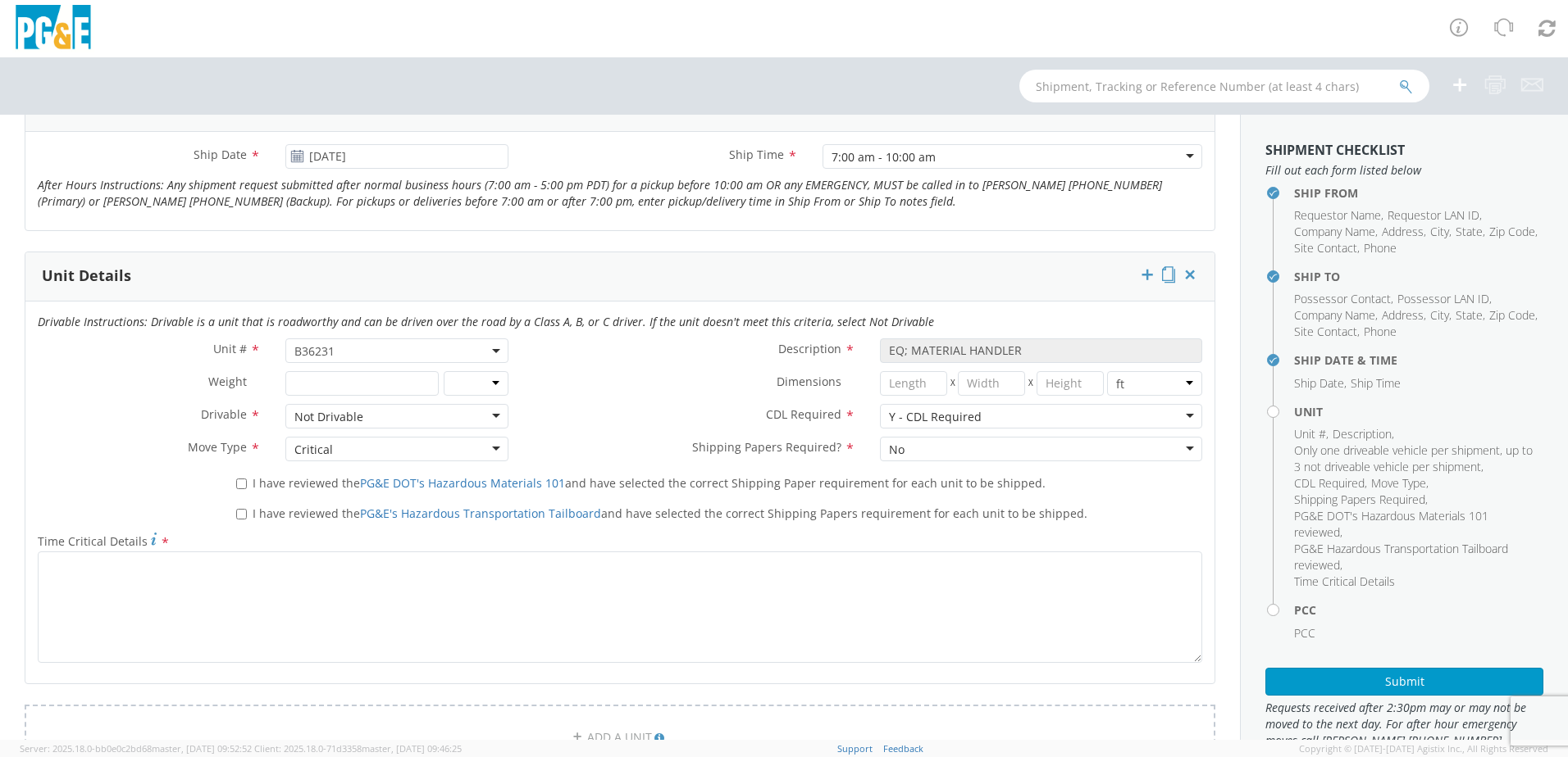
scroll to position [737, 0]
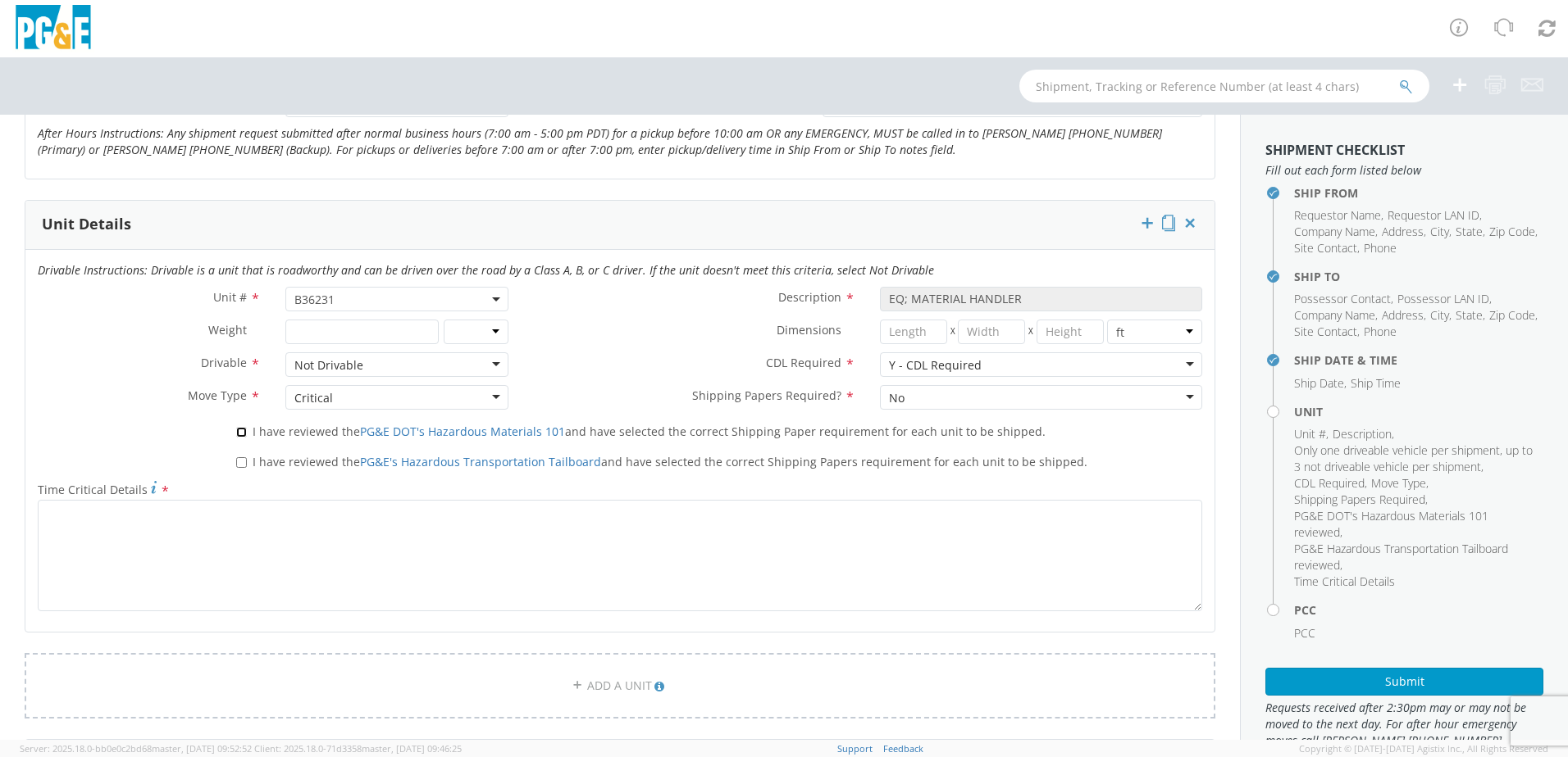
click at [238, 435] on input "I have reviewed the PG&E DOT's Hazardous Materials 101 and have selected the co…" at bounding box center [242, 432] width 10 height 10
checkbox input "true"
click at [241, 462] on input "I have reviewed the PG&E's Hazardous Transportation Tailboard and have selected…" at bounding box center [242, 462] width 10 height 10
checkbox input "true"
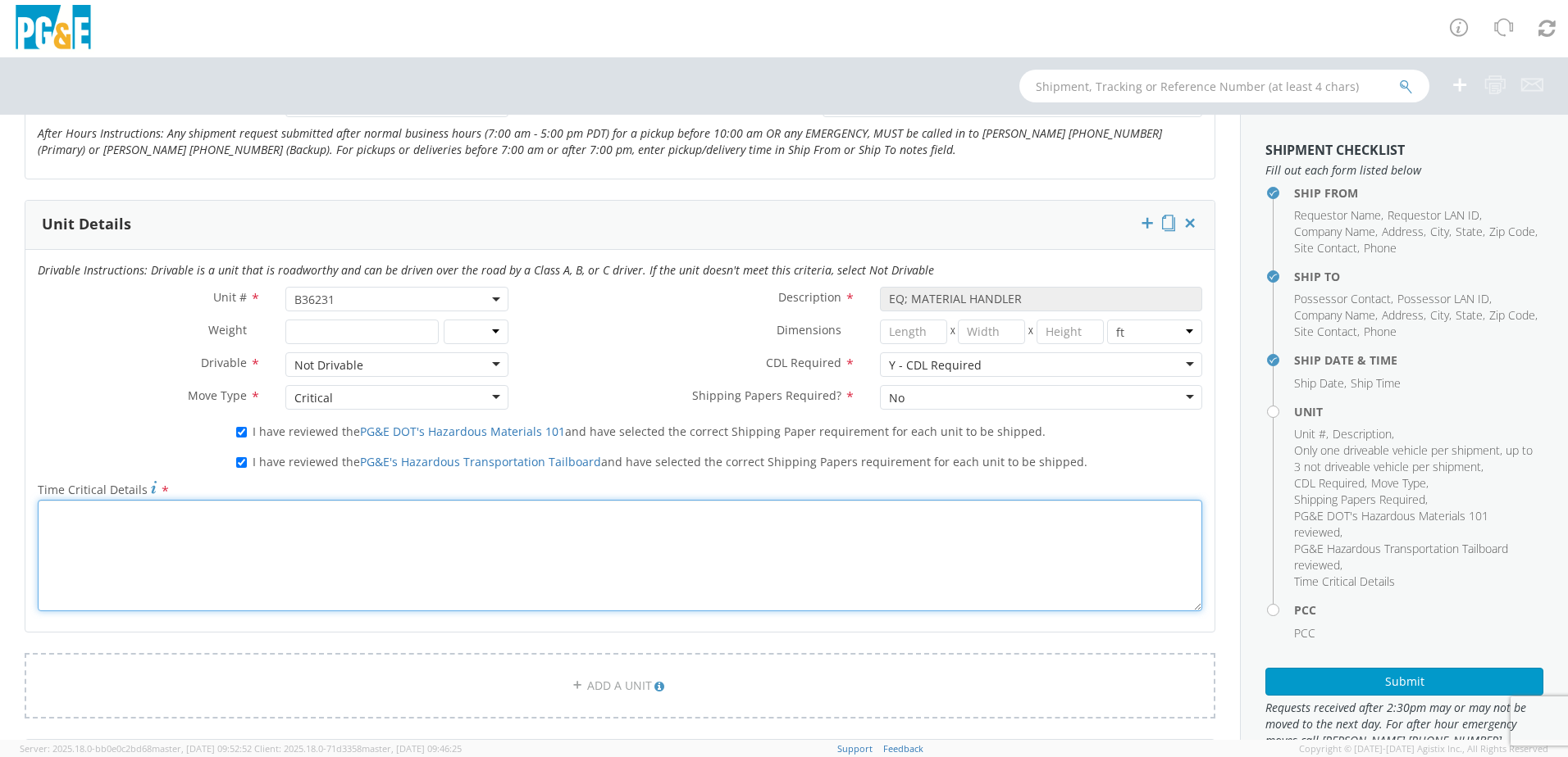
click at [236, 550] on textarea "Time Critical Details *" at bounding box center [619, 556] width 1164 height 111
paste textarea "Please move unit B36231 from [PERSON_NAME] Sub to Vineyard Sub on 9/10. Please …"
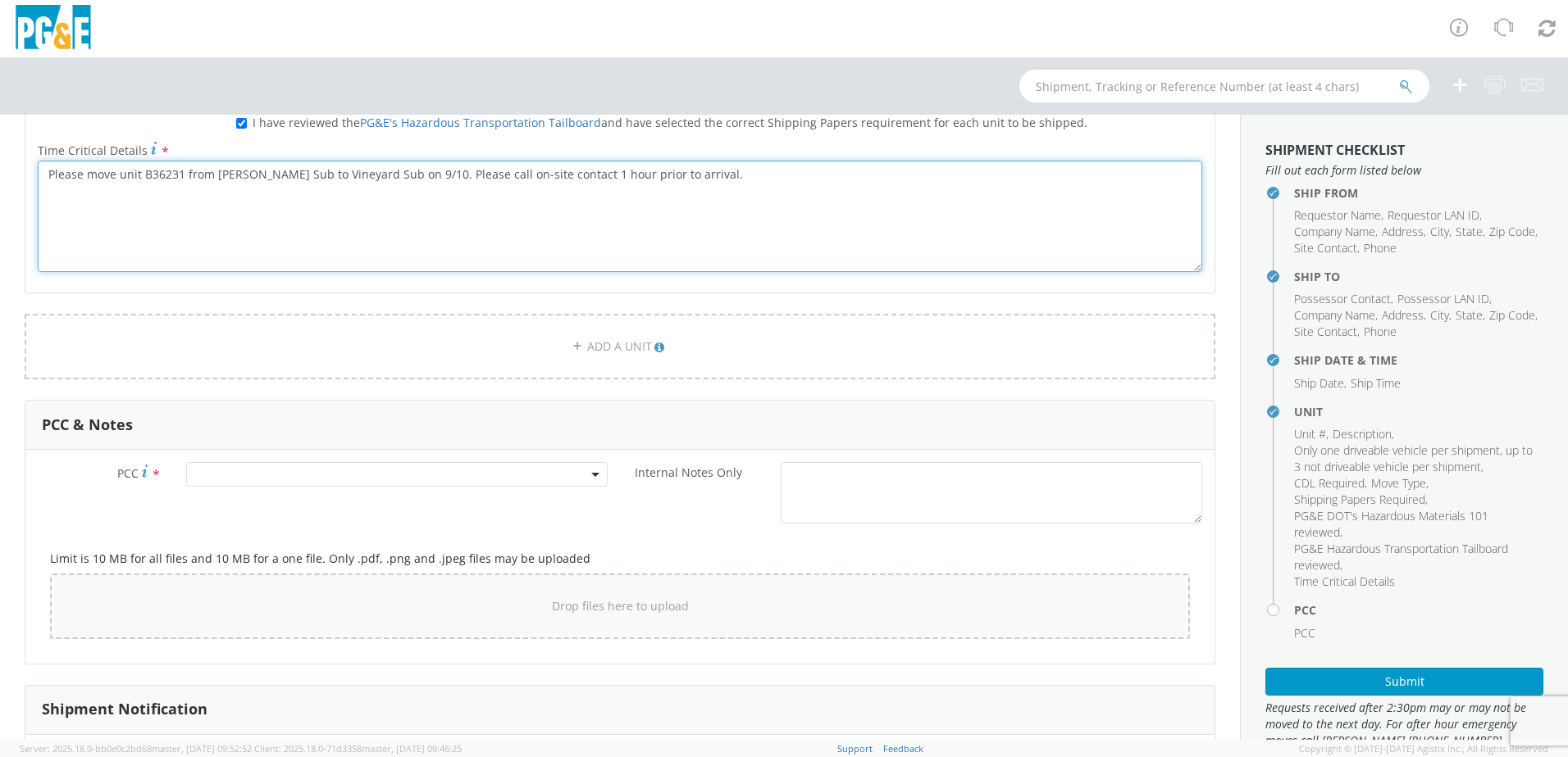
scroll to position [1147, 0]
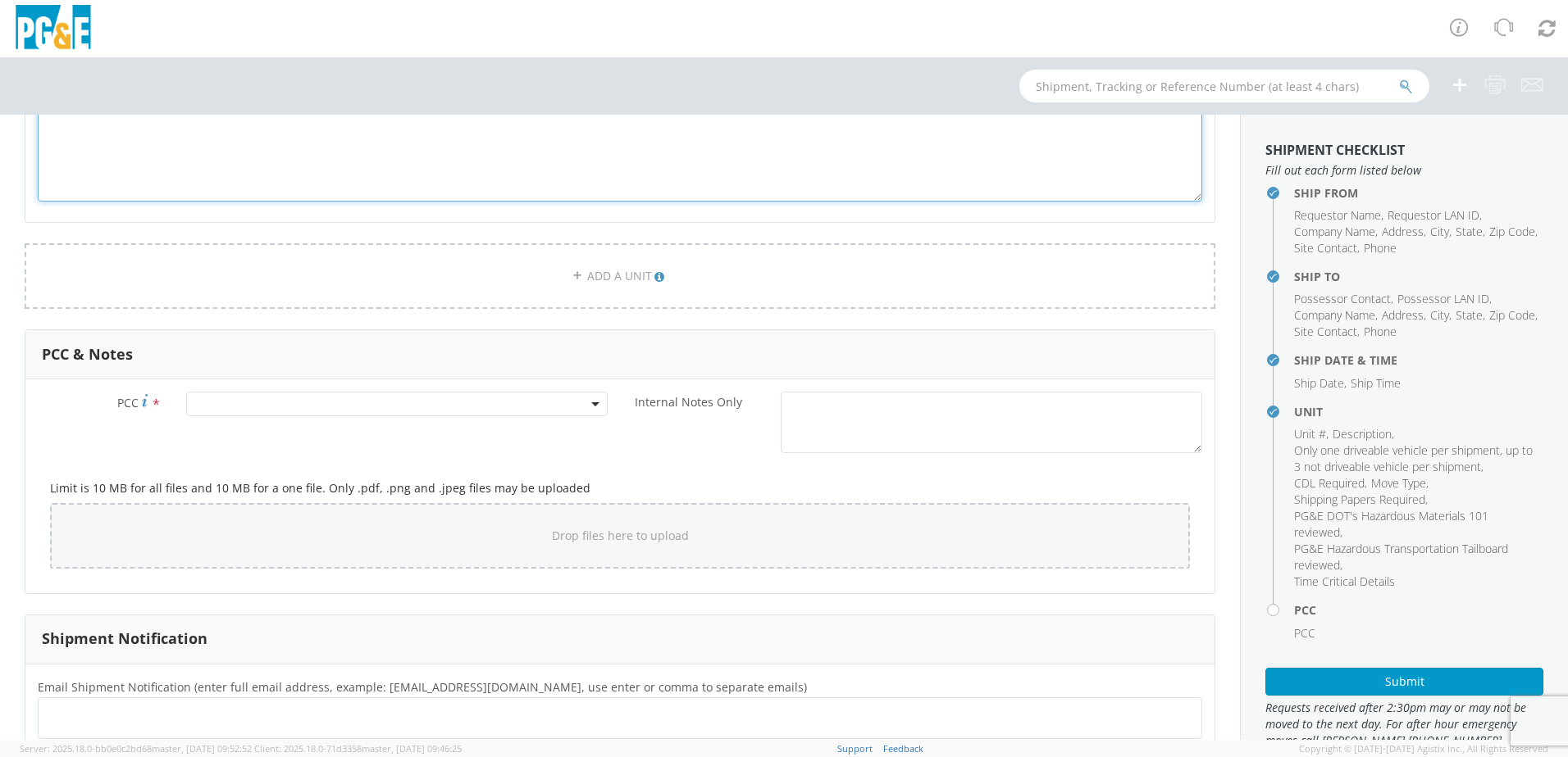
type textarea "Please move unit B36231 from [PERSON_NAME] Sub to Vineyard Sub on 9/10. Please …"
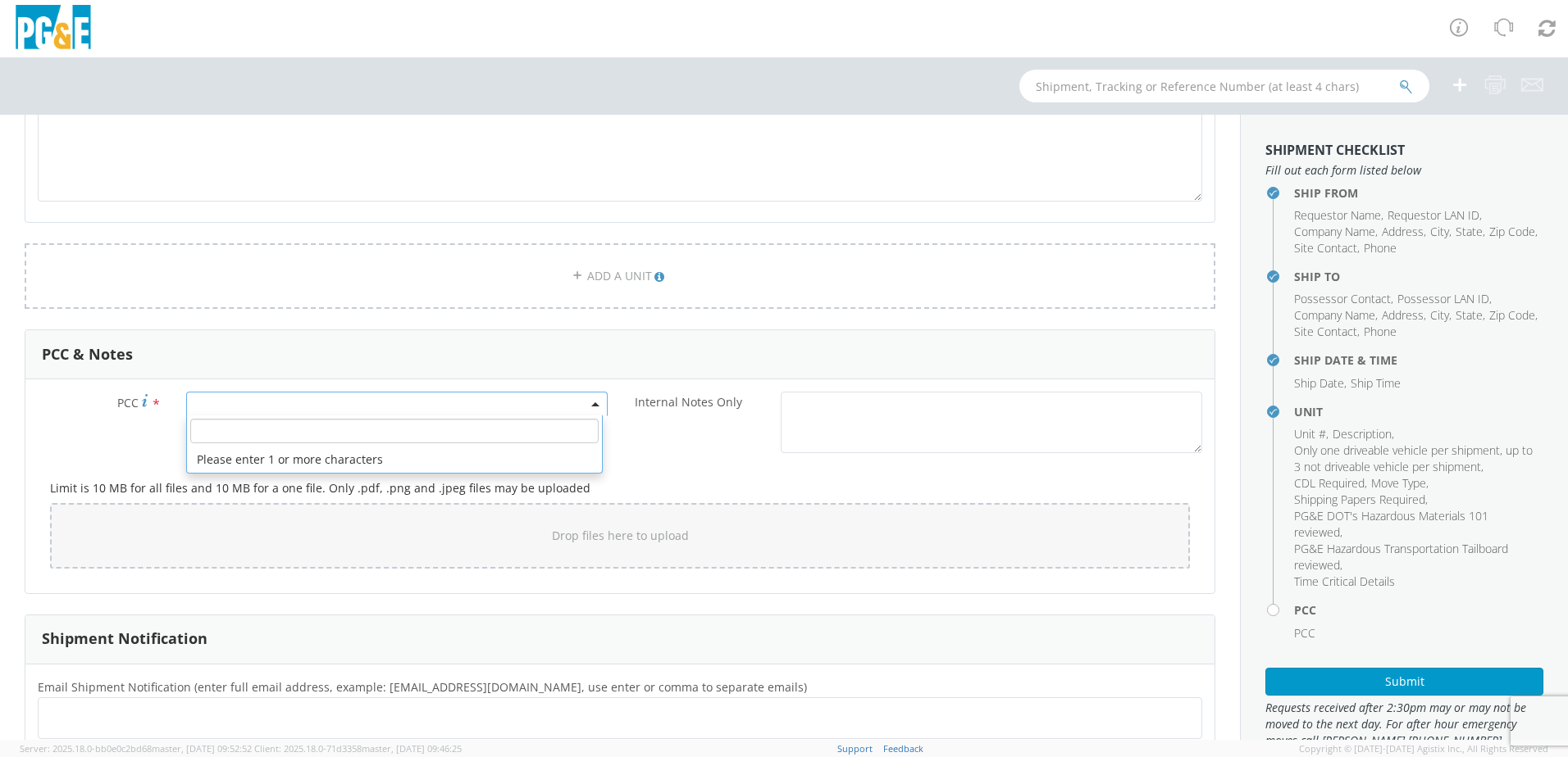
click at [335, 412] on span at bounding box center [397, 403] width 422 height 25
click at [318, 439] on input "number" at bounding box center [394, 431] width 409 height 25
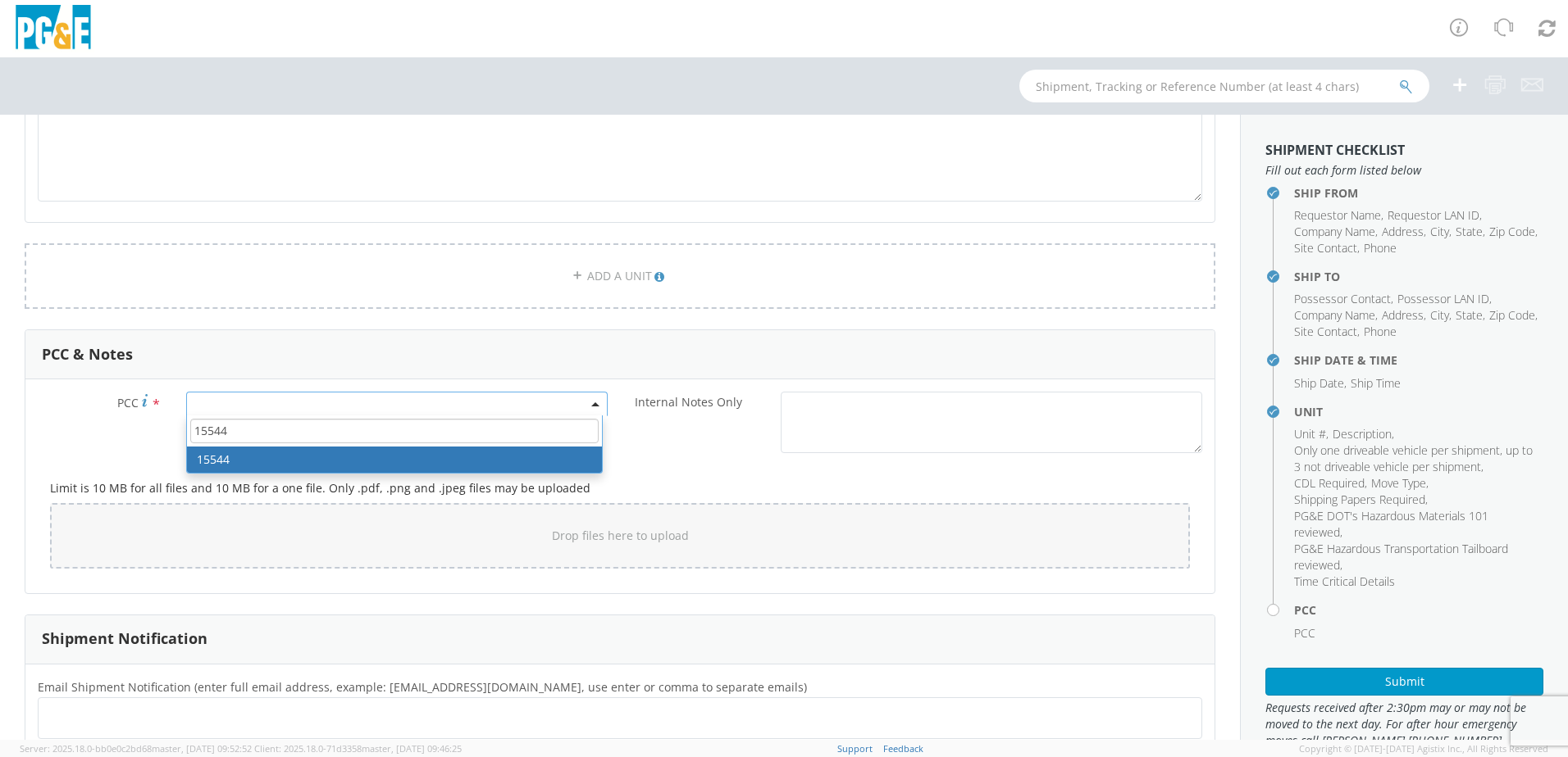
type input "15544"
select select "15544"
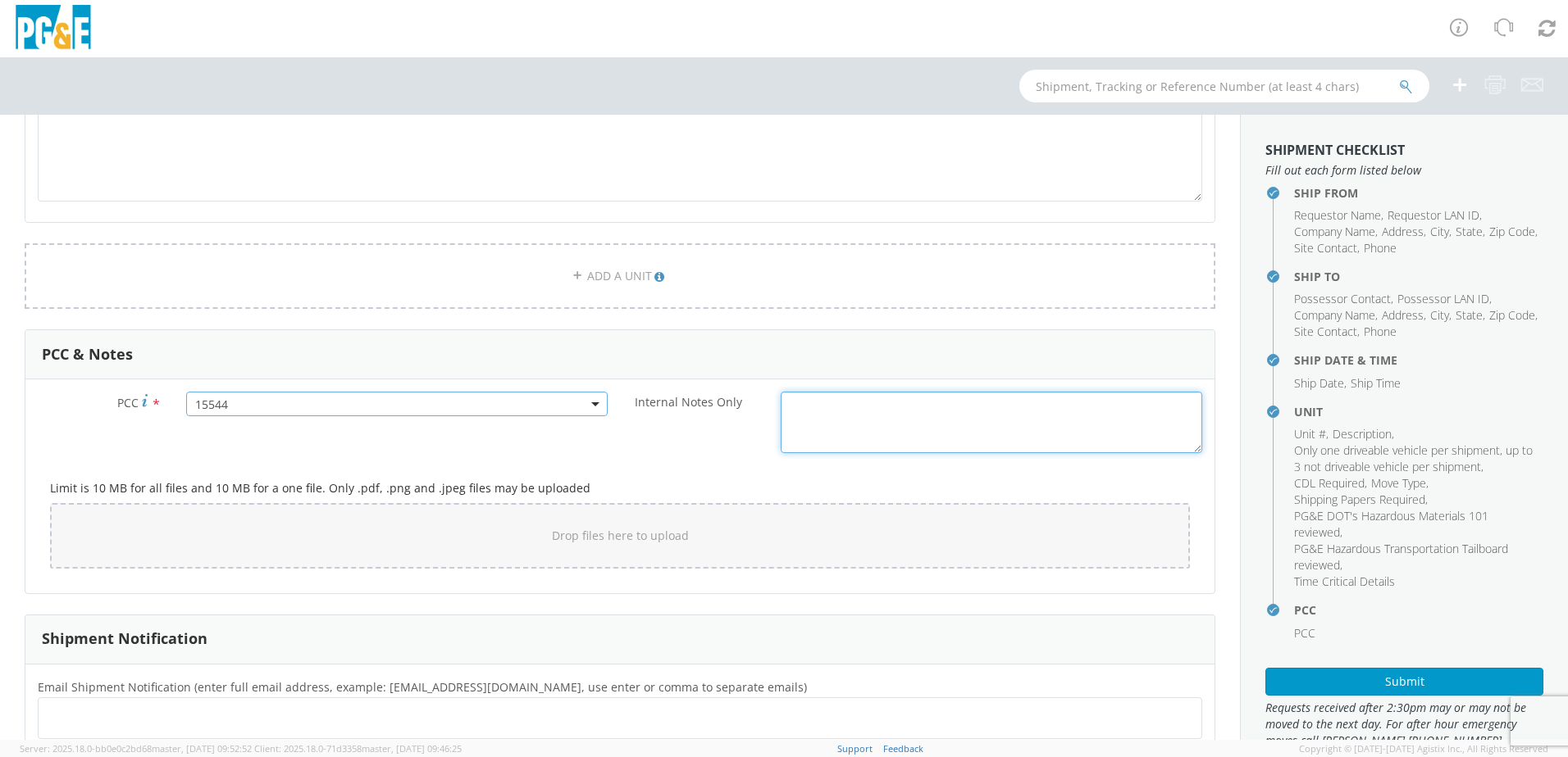
click at [925, 415] on textarea "Internal Notes Only *" at bounding box center [991, 422] width 422 height 62
paste textarea "Please move unit B36231 from [PERSON_NAME] Sub to Vineyard Sub on 9/10. Please …"
type textarea "Please move unit B36231 from [PERSON_NAME] Sub to Vineyard Sub on 9/10. Please …"
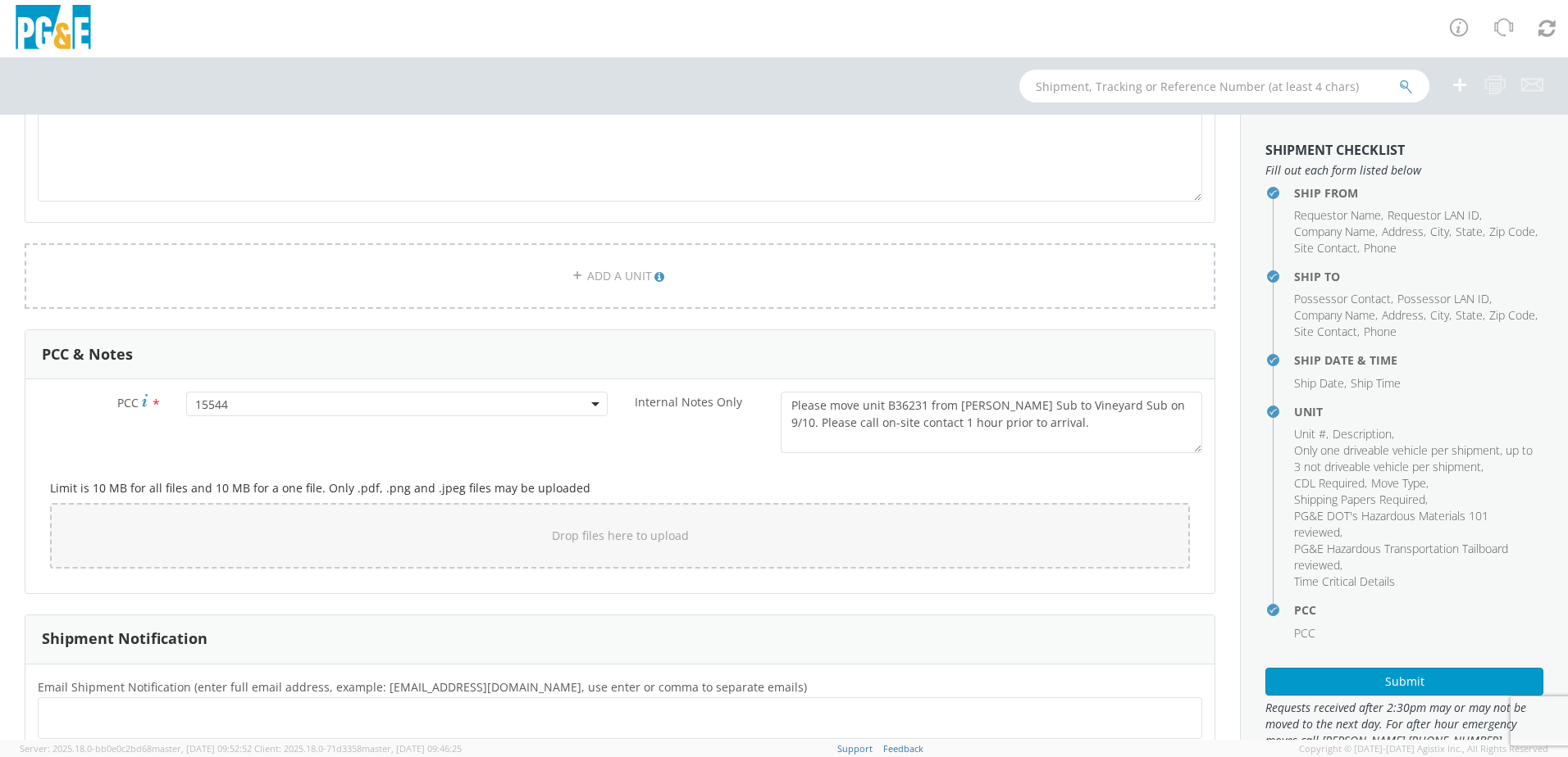
click at [720, 444] on div "Internal Notes Only * Please move unit B36231 from [PERSON_NAME] Sub to [GEOGRA…" at bounding box center [918, 422] width 595 height 62
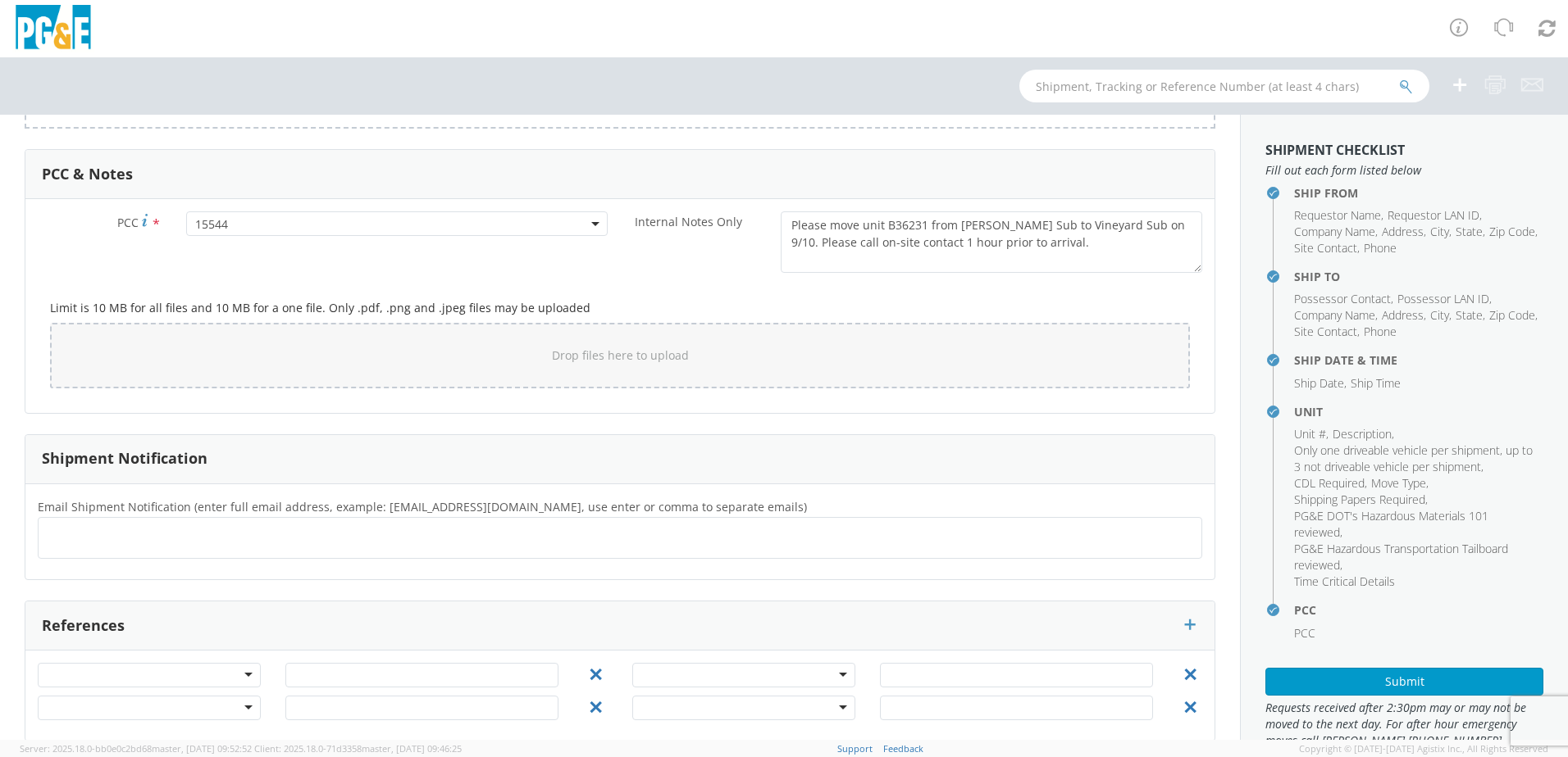
scroll to position [1350, 0]
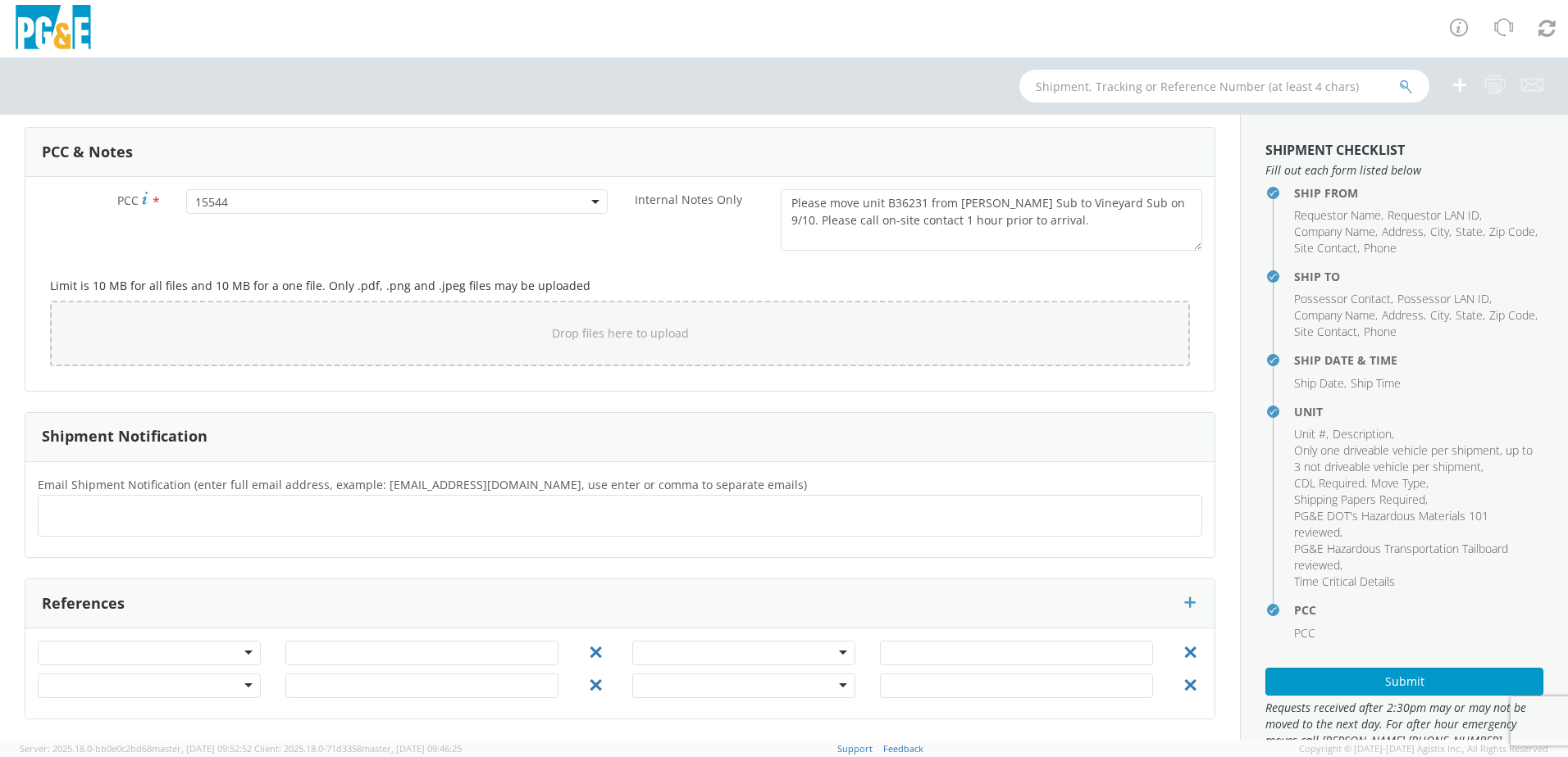
click at [275, 513] on ul at bounding box center [620, 516] width 1150 height 27
type input "[EMAIL_ADDRESS][DOMAIN_NAME]"
click at [275, 513] on ul "[EMAIL_ADDRESS][DOMAIN_NAME] ×" at bounding box center [620, 516] width 1150 height 28
type input "[EMAIL_ADDRESS][DOMAIN_NAME]"
click at [550, 510] on ul "[EMAIL_ADDRESS][DOMAIN_NAME] × [EMAIL_ADDRESS][DOMAIN_NAME] ×" at bounding box center [620, 516] width 1150 height 28
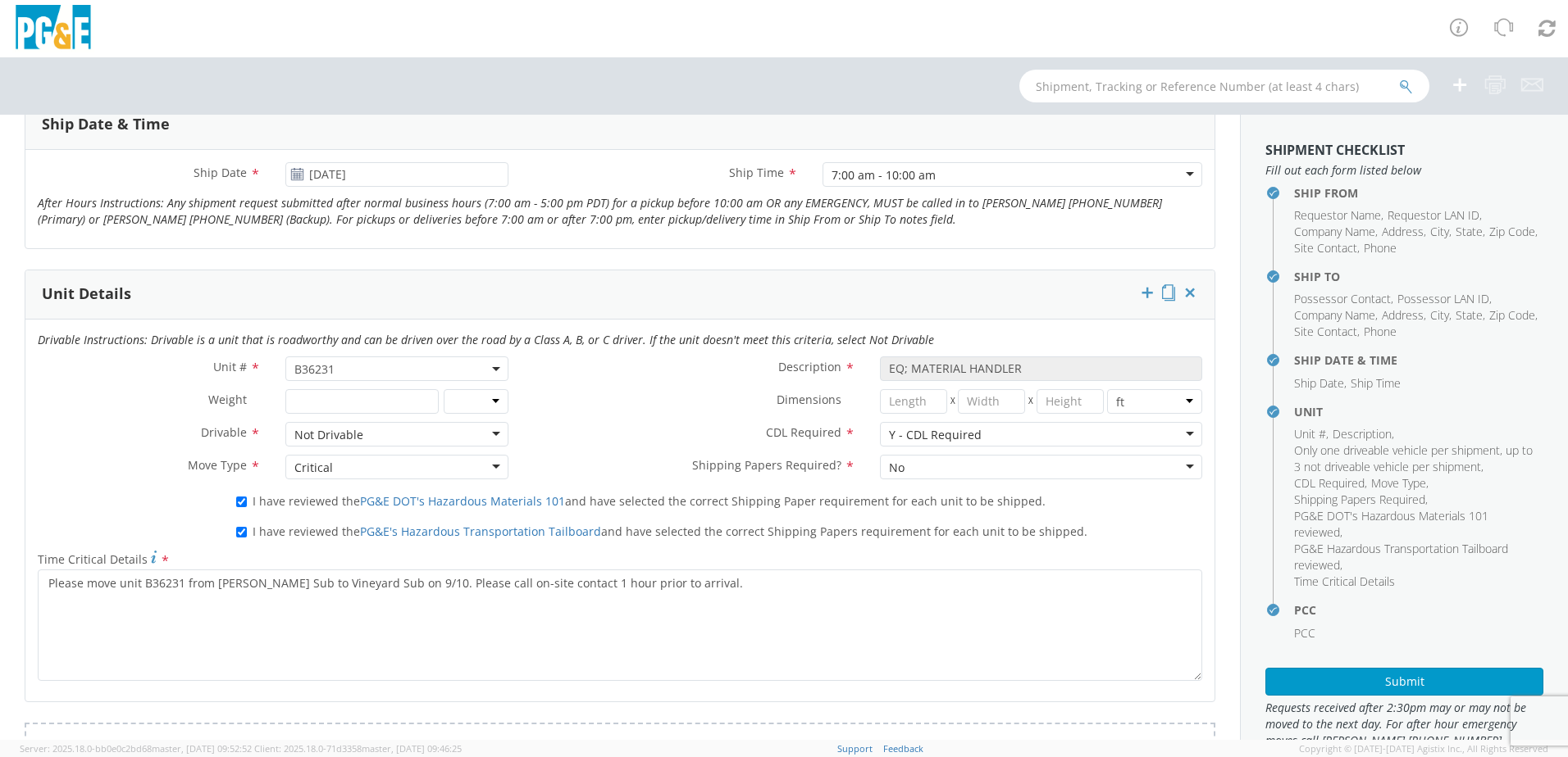
scroll to position [449, 0]
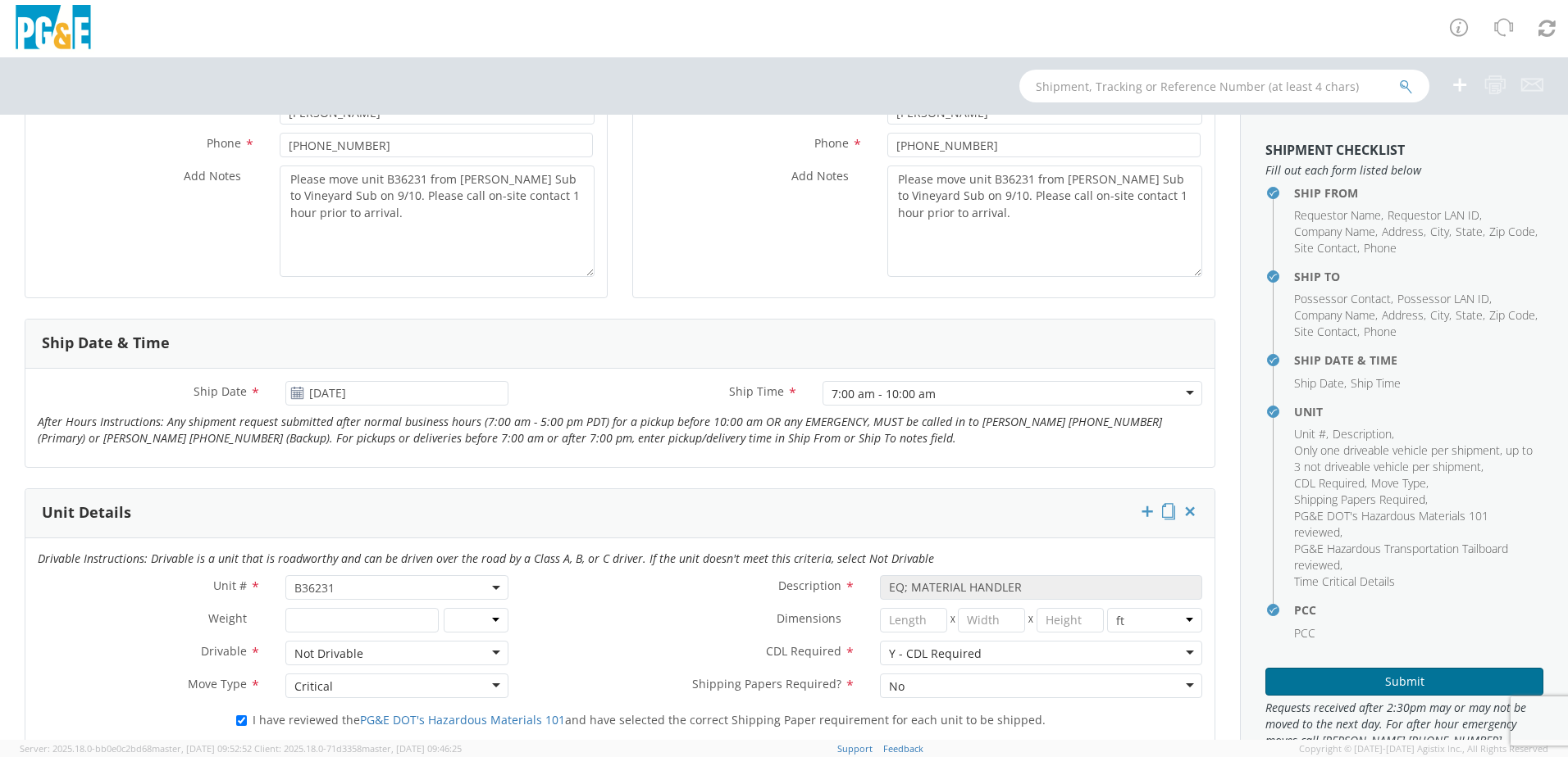
click at [1317, 678] on button "Submit" at bounding box center [1404, 682] width 278 height 28
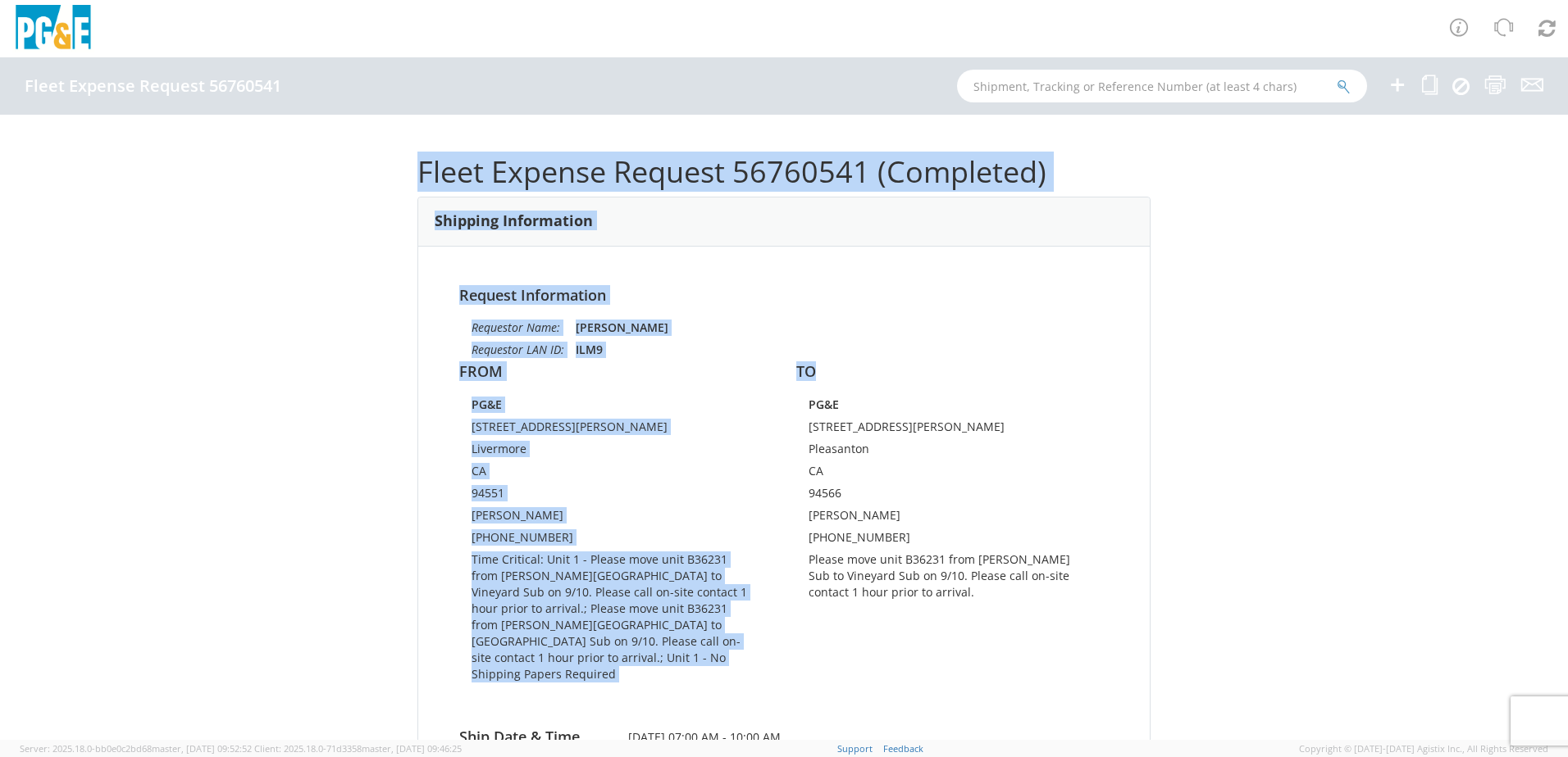
drag, startPoint x: 410, startPoint y: 167, endPoint x: 931, endPoint y: 610, distance: 683.9
click at [936, 618] on div "Fleet Expense Request 56760541 (Completed) Shipping Information Request Informa…" at bounding box center [784, 427] width 1568 height 625
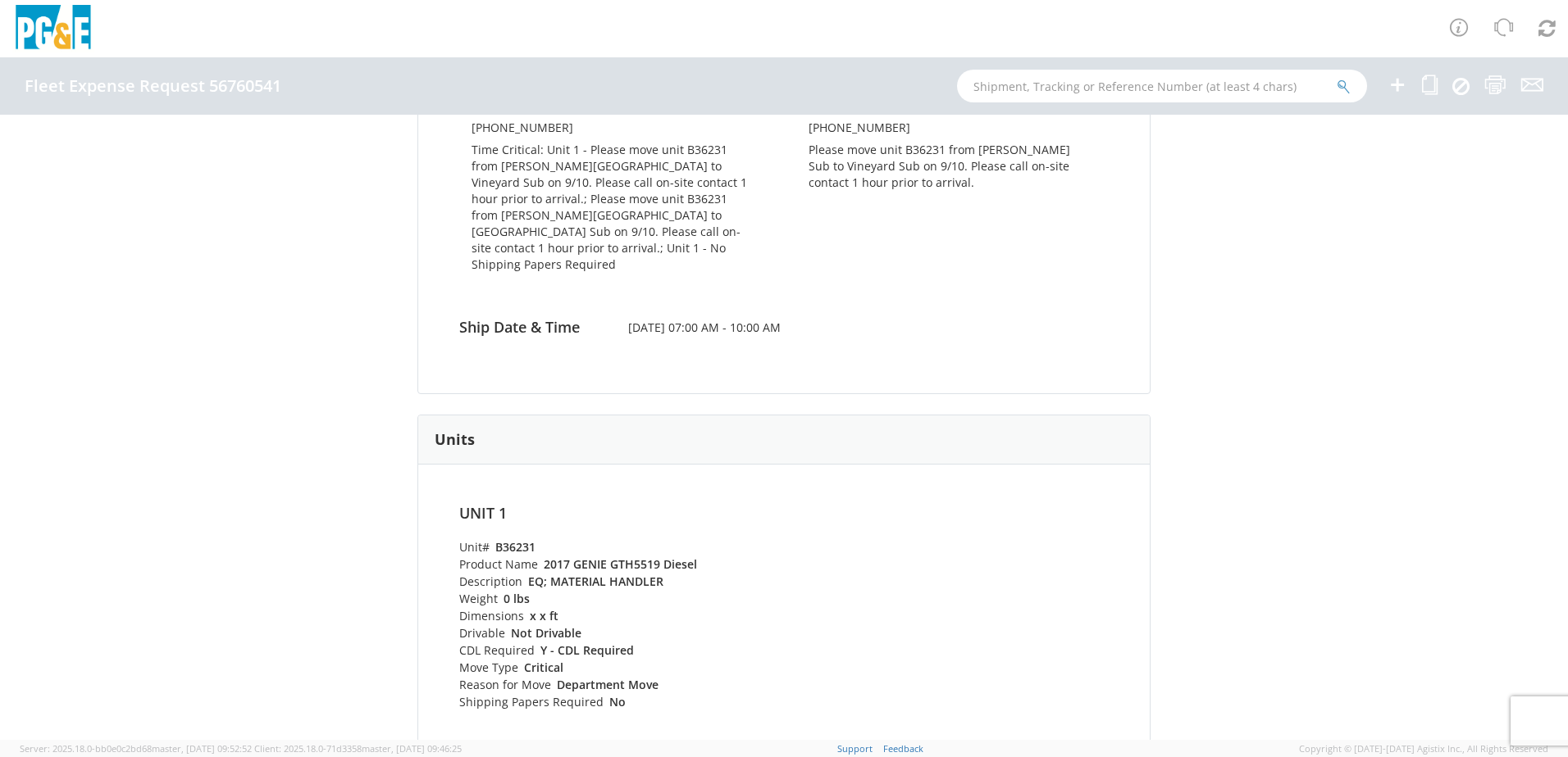
drag, startPoint x: 929, startPoint y: 608, endPoint x: 908, endPoint y: 556, distance: 56.1
click at [936, 306] on div "Fleet Expense Request 56760541 (Completed) Shipping Information Request Informa…" at bounding box center [784, 17] width 733 height 576
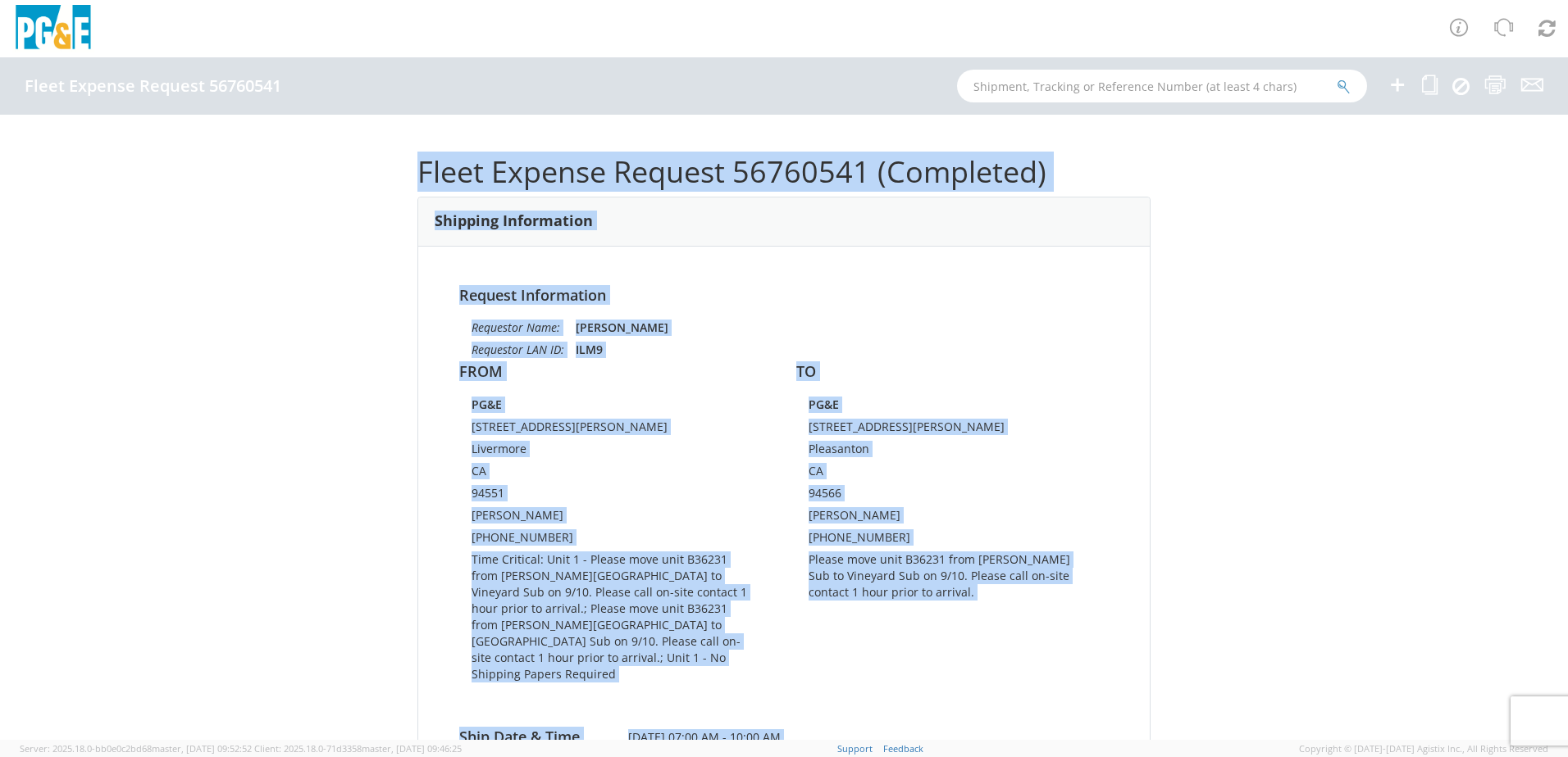
drag, startPoint x: 1010, startPoint y: 686, endPoint x: 410, endPoint y: 164, distance: 795.3
click at [410, 164] on div "Fleet Expense Request 56760541 (Completed) Shipping Information Request Informa…" at bounding box center [784, 427] width 1568 height 625
drag, startPoint x: 410, startPoint y: 164, endPoint x: 427, endPoint y: 167, distance: 17.3
copy div "Fleet Expense Request 56760541 (Completed) Shipping Information Request Informa…"
